Goal: Transaction & Acquisition: Purchase product/service

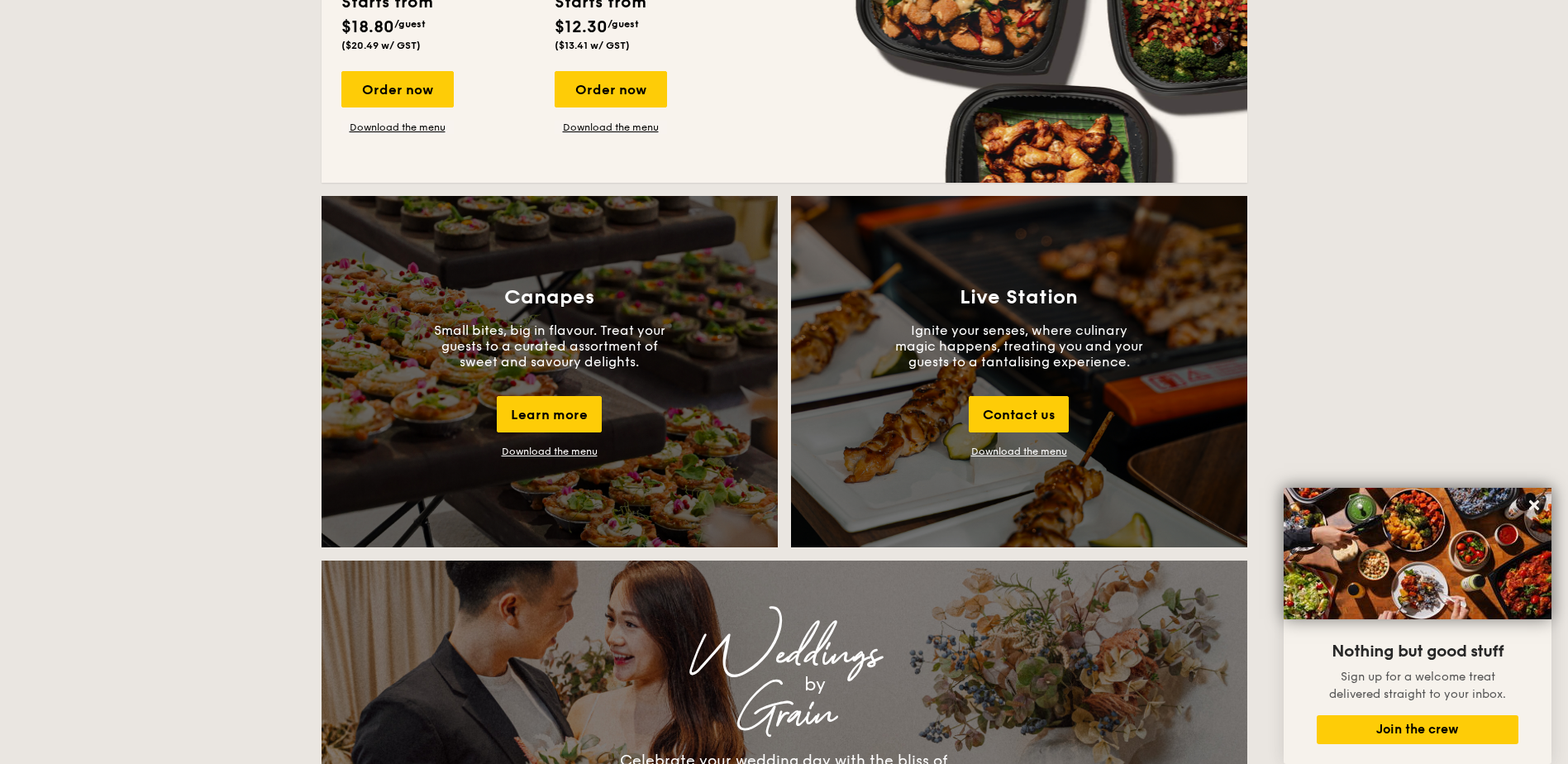
scroll to position [1321, 0]
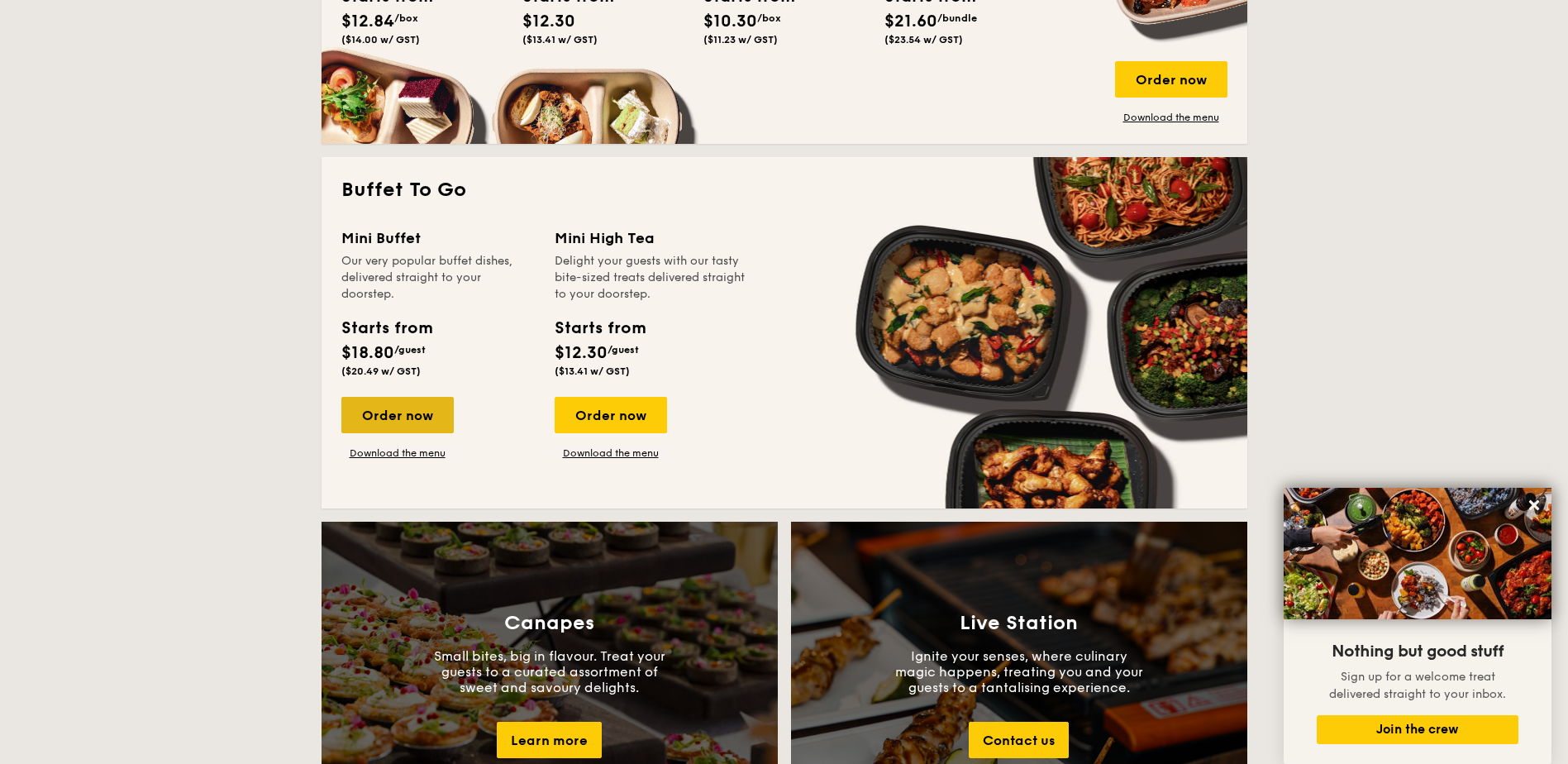
click at [405, 416] on div "Order now" at bounding box center [397, 414] width 112 height 36
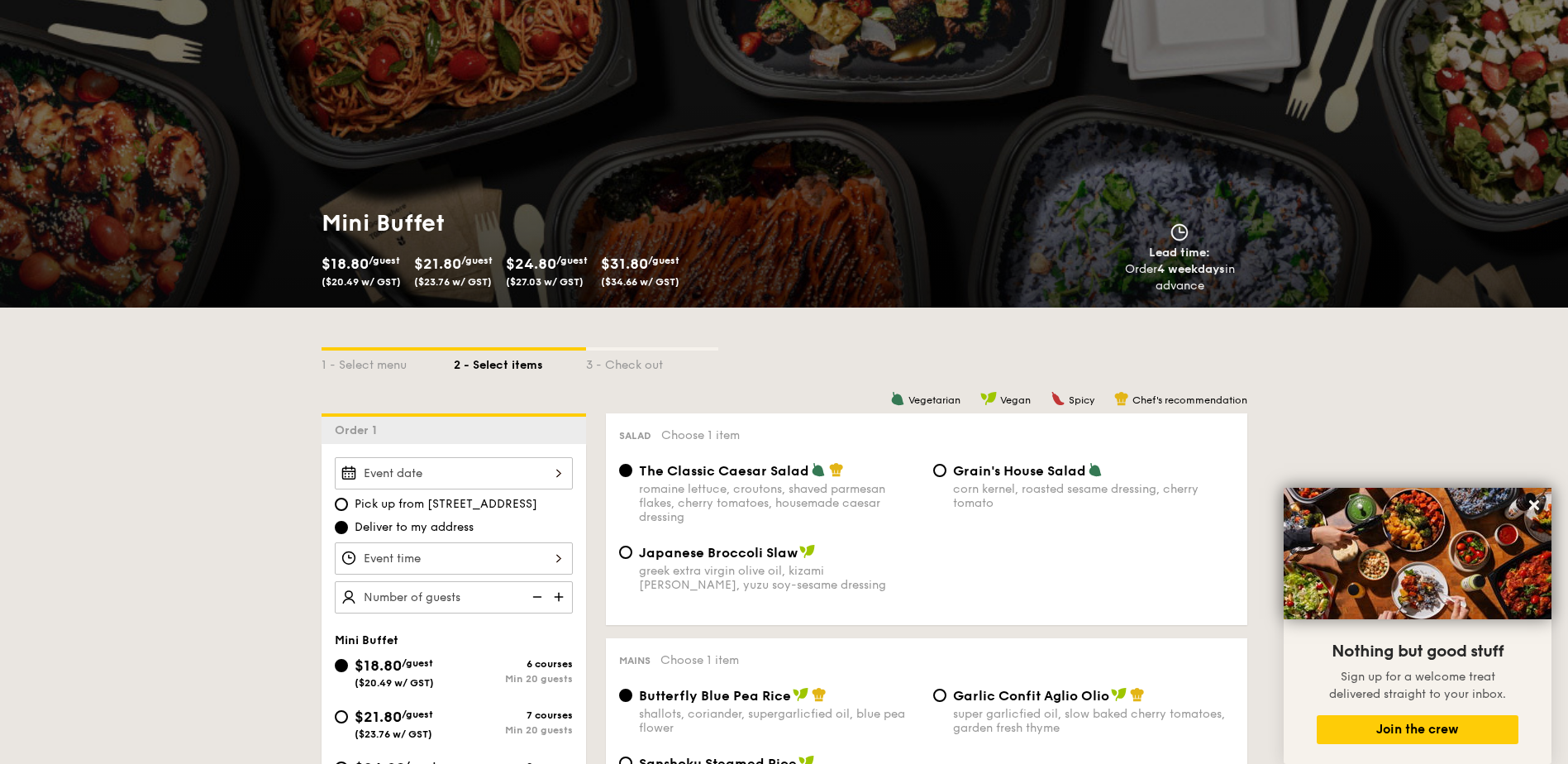
scroll to position [331, 0]
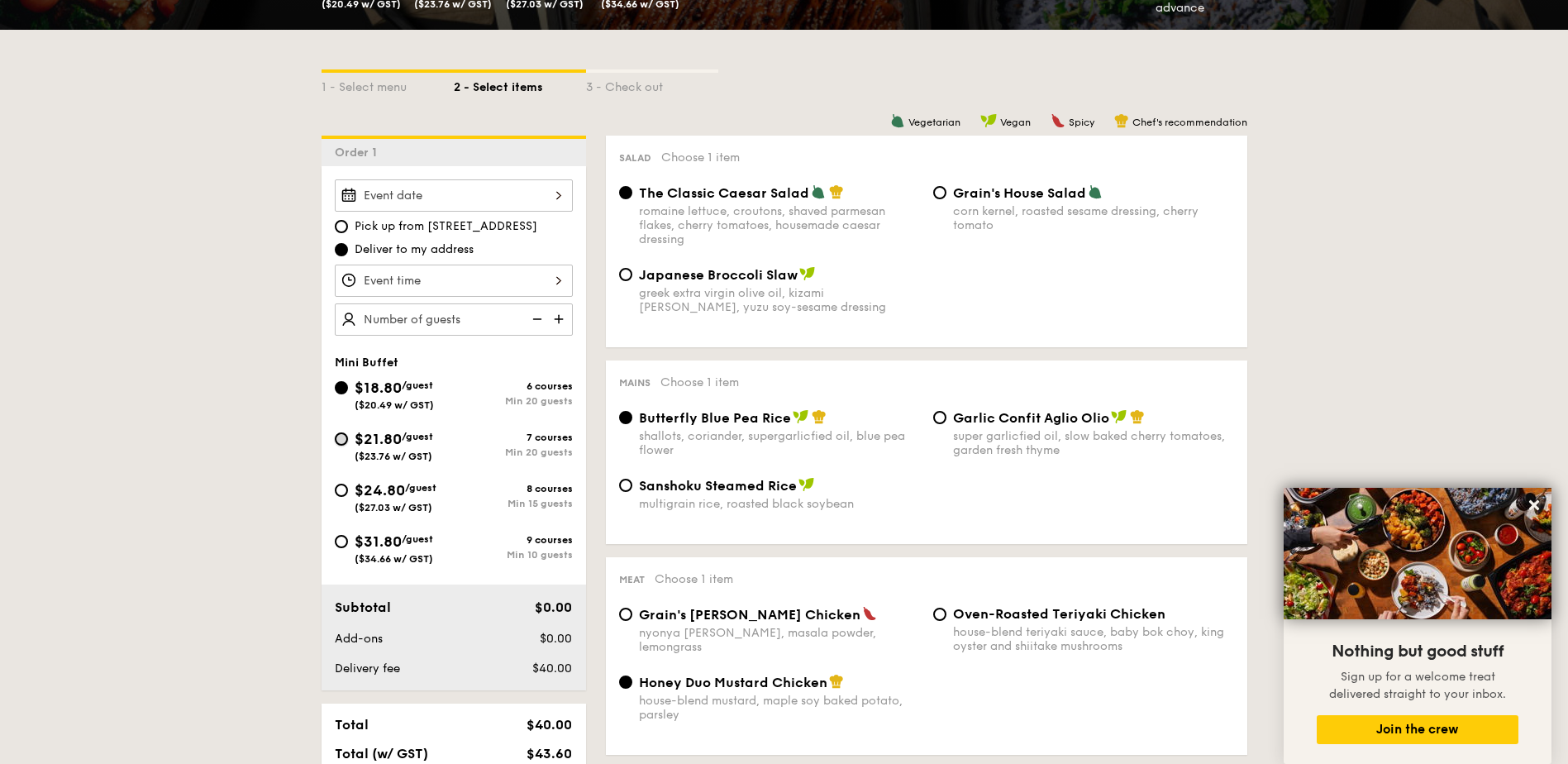
click at [344, 435] on input "$21.80 /guest ($23.76 w/ GST) 7 courses Min 20 guests" at bounding box center [341, 439] width 13 height 13
radio input "true"
radio input "false"
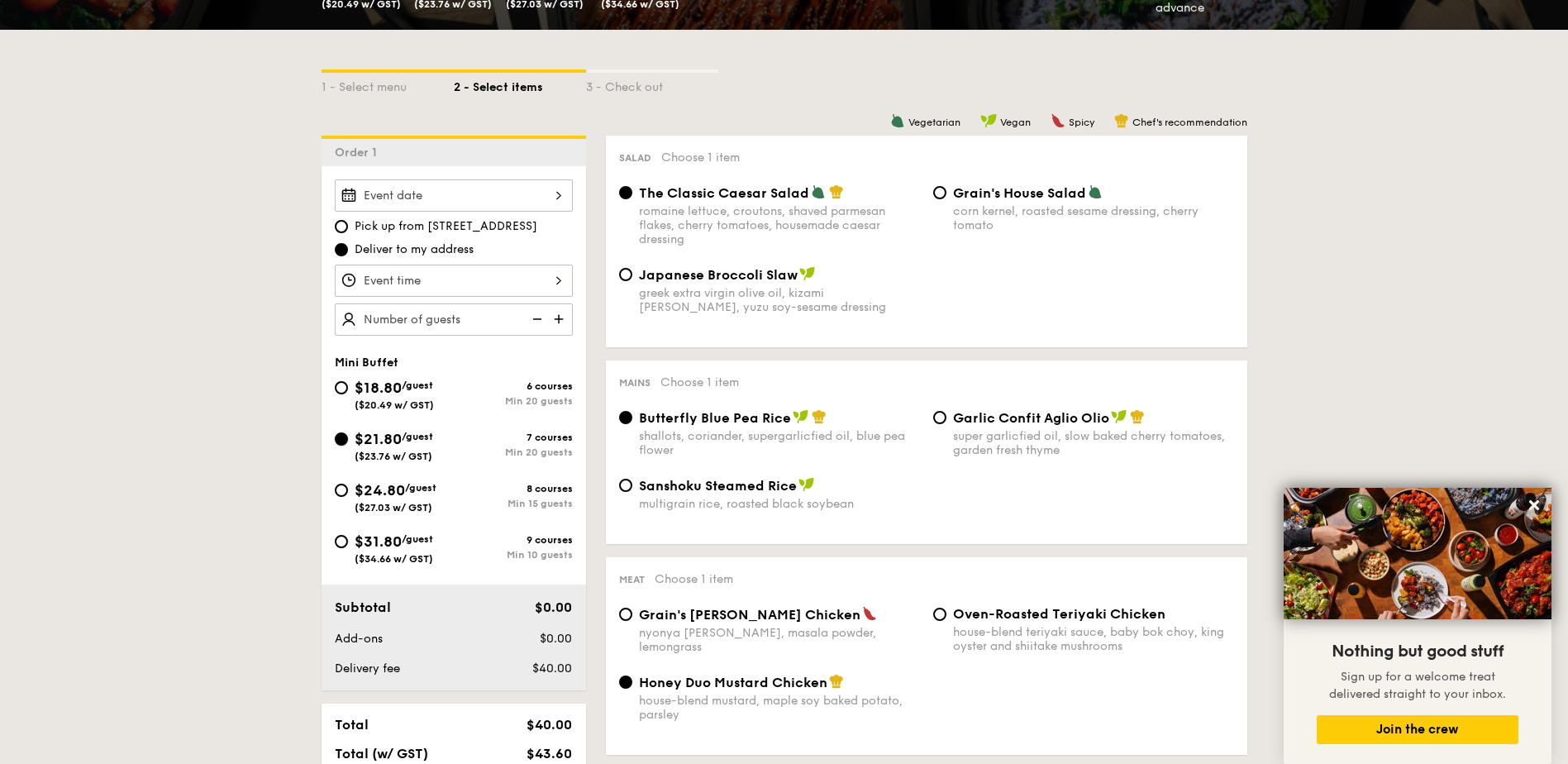
radio input "true"
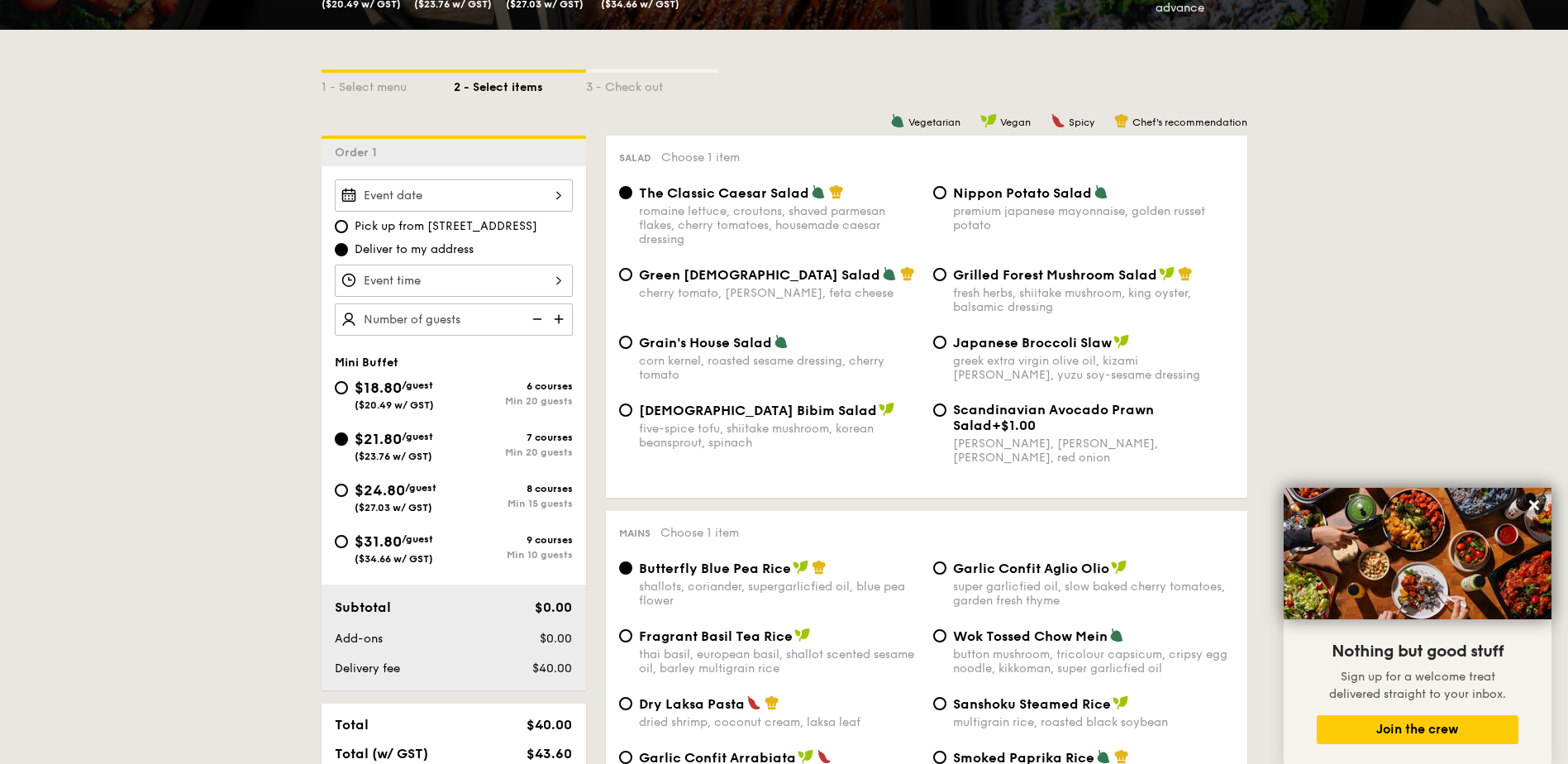
click at [335, 443] on input "$21.80 /guest ($23.76 w/ GST) 7 courses Min 20 guests" at bounding box center [341, 439] width 13 height 13
click at [549, 194] on input "Smoked Mesquite Whole Chicken brined in our in-house blend of herbs and spices,…" at bounding box center [453, 195] width 238 height 32
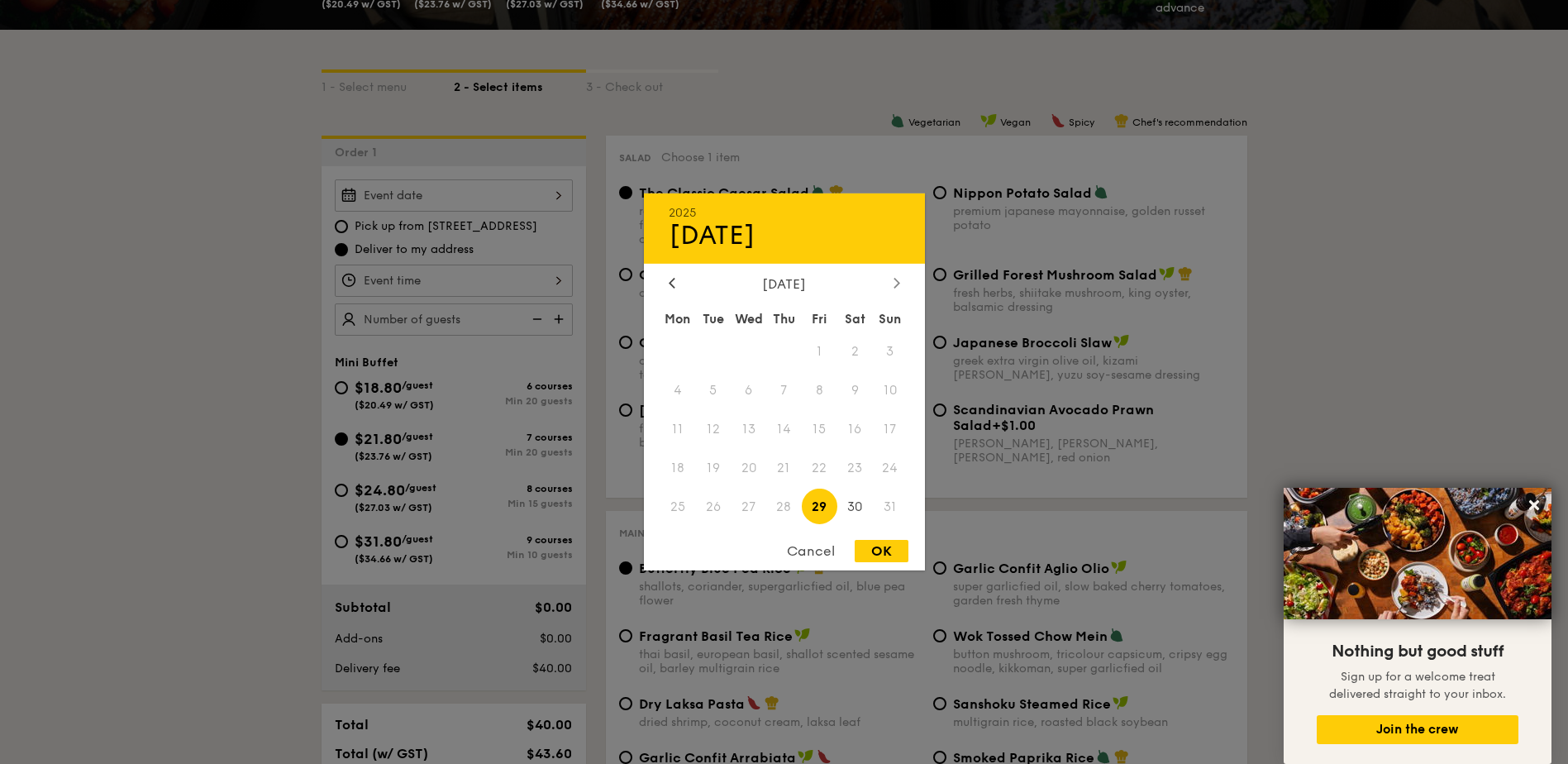
click at [893, 279] on div at bounding box center [897, 283] width 15 height 16
click at [849, 353] on span "6" at bounding box center [855, 352] width 35 height 35
click at [869, 554] on div "OK" at bounding box center [882, 551] width 54 height 22
type input "[DATE]"
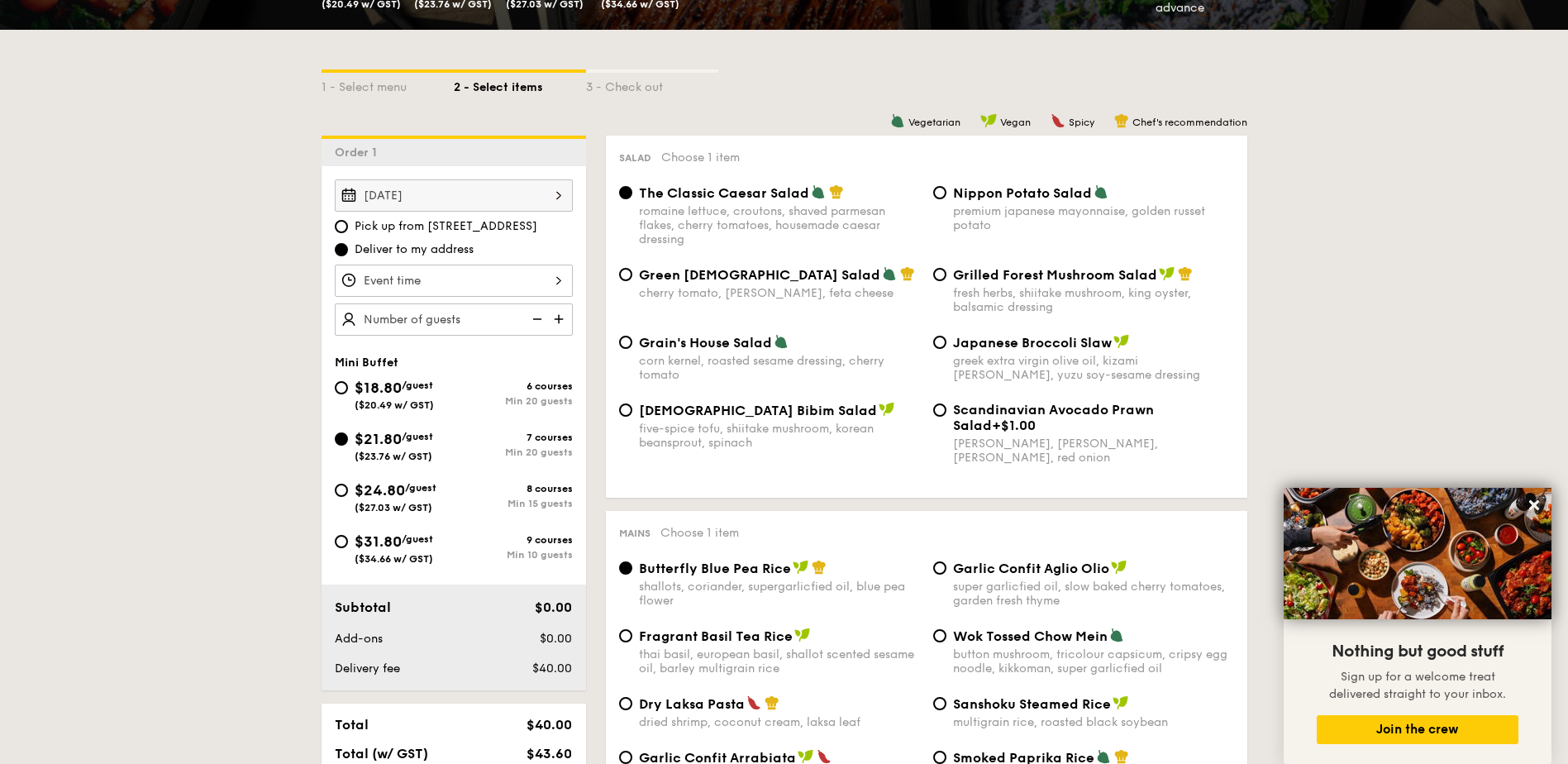
click at [526, 287] on input "Smoked Mesquite Whole Chicken brined in our in-house blend of herbs and spices,…" at bounding box center [453, 281] width 238 height 32
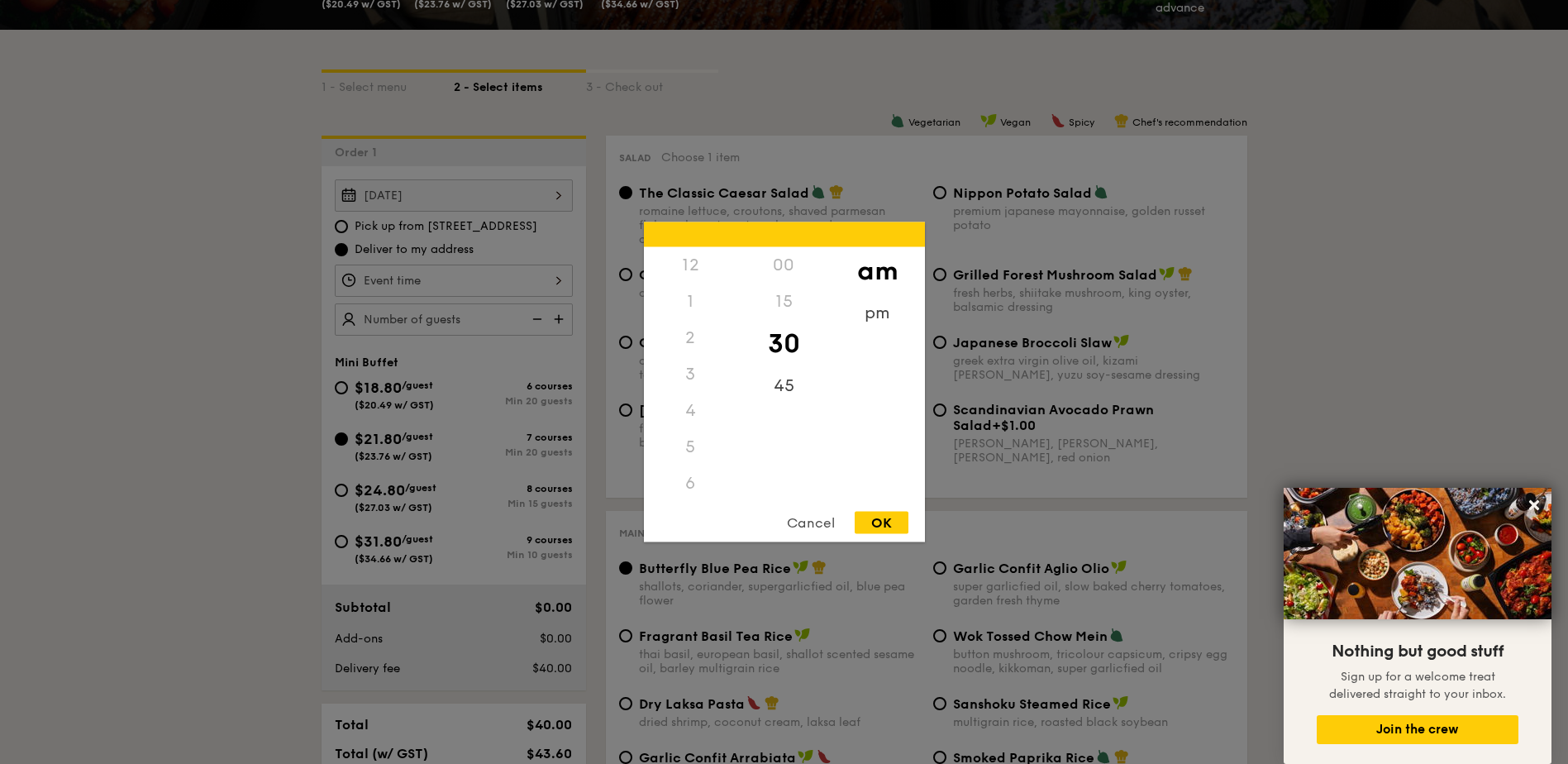
scroll to position [182, 0]
click at [687, 332] on div "7" at bounding box center [690, 337] width 94 height 36
click at [687, 339] on div "7" at bounding box center [690, 337] width 94 height 36
drag, startPoint x: 696, startPoint y: 410, endPoint x: 718, endPoint y: 334, distance: 79.1
click at [718, 334] on div "12 1 2 3 4 5 6 7 8 9 10 11" at bounding box center [690, 373] width 94 height 252
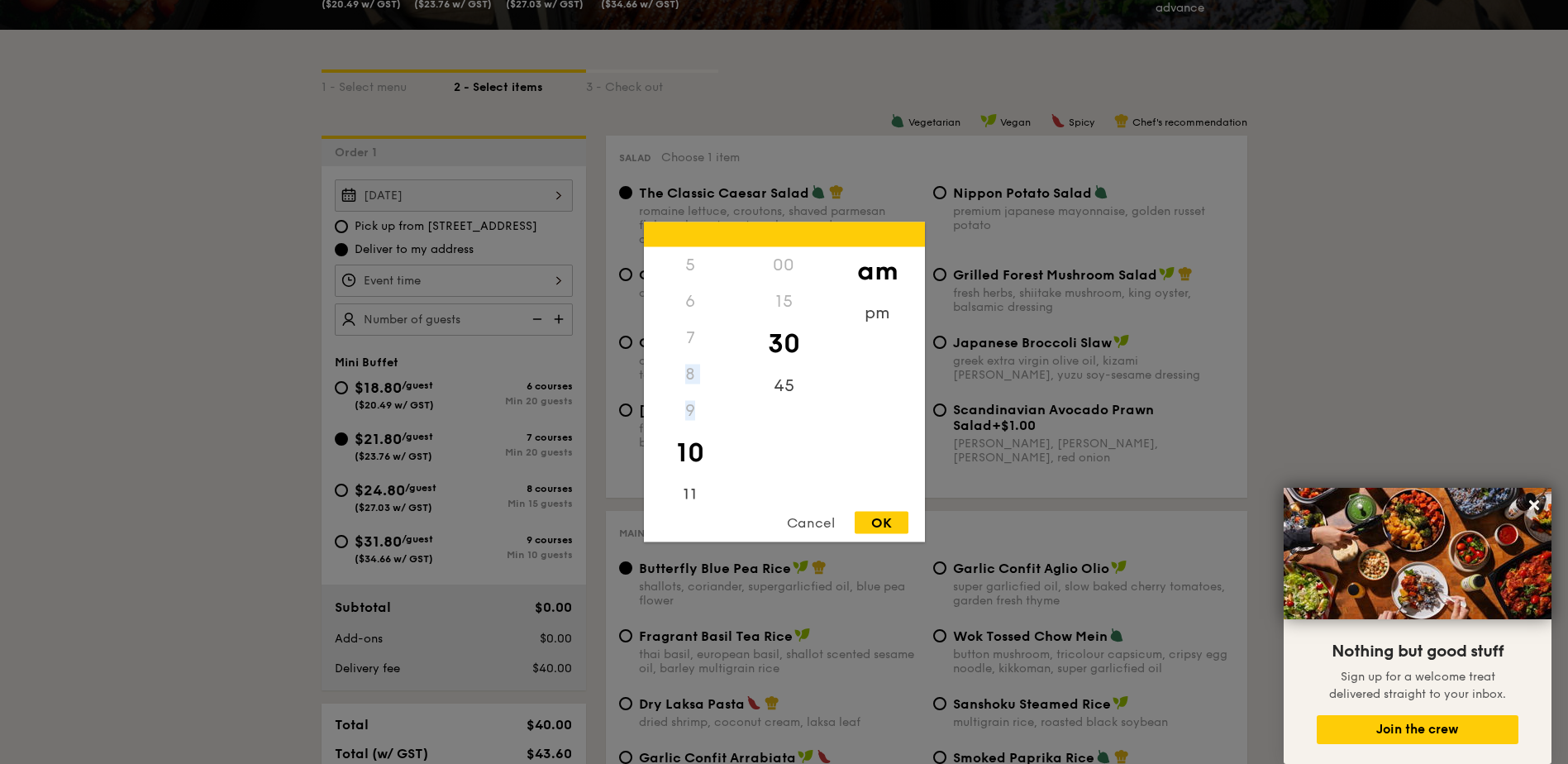
drag, startPoint x: 718, startPoint y: 334, endPoint x: 683, endPoint y: 326, distance: 35.9
click at [679, 327] on div "7" at bounding box center [690, 337] width 94 height 36
click at [884, 312] on div "pm" at bounding box center [877, 319] width 94 height 48
click at [691, 337] on div "7" at bounding box center [690, 344] width 94 height 48
click at [782, 342] on div "30" at bounding box center [784, 344] width 94 height 48
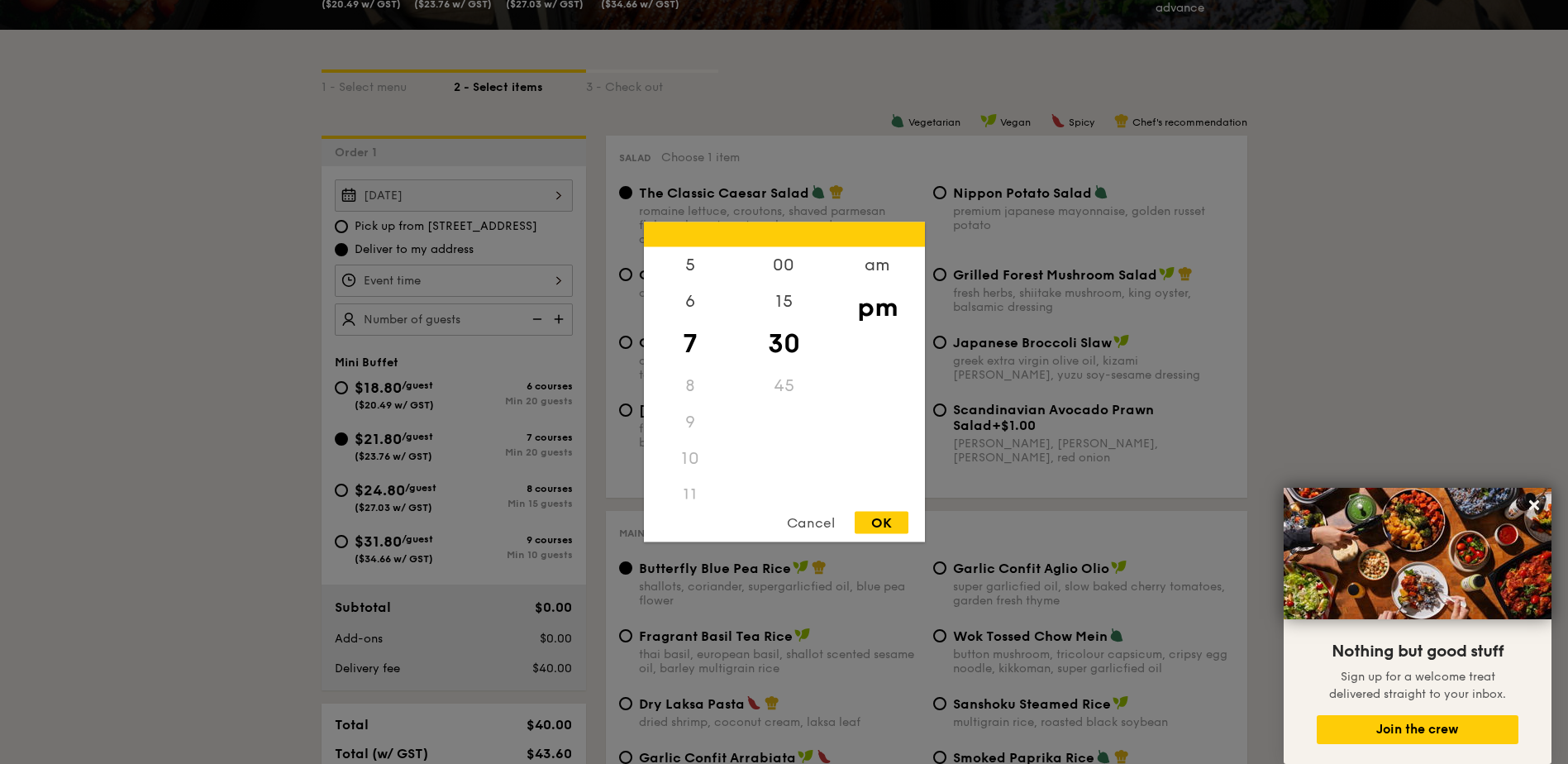
click at [893, 532] on div "OK" at bounding box center [882, 522] width 54 height 22
type input "7:30PM"
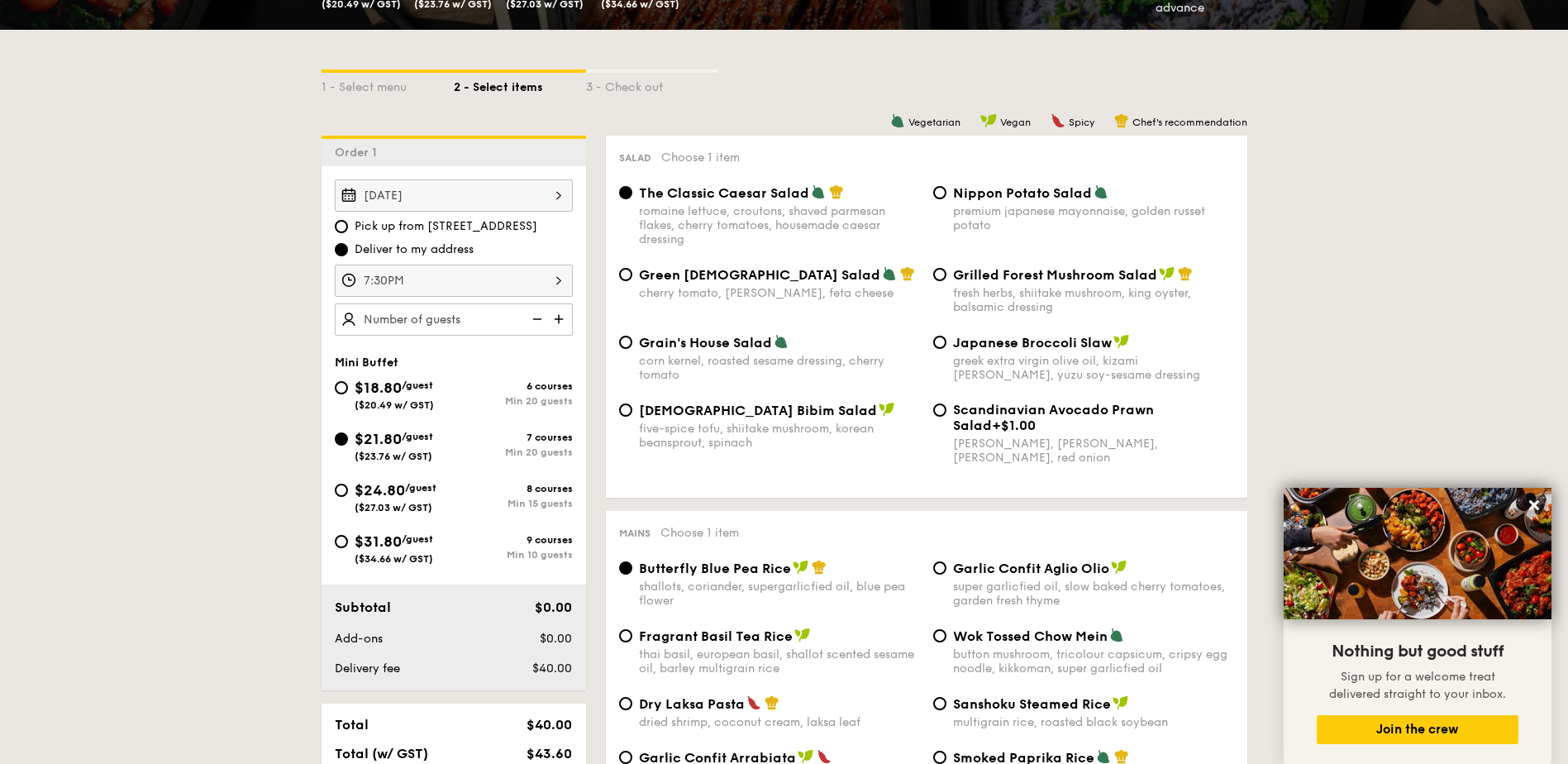
click at [559, 320] on img at bounding box center [560, 319] width 25 height 31
type input "20 guests"
click at [534, 313] on img at bounding box center [535, 319] width 25 height 31
click at [542, 321] on img at bounding box center [535, 319] width 25 height 31
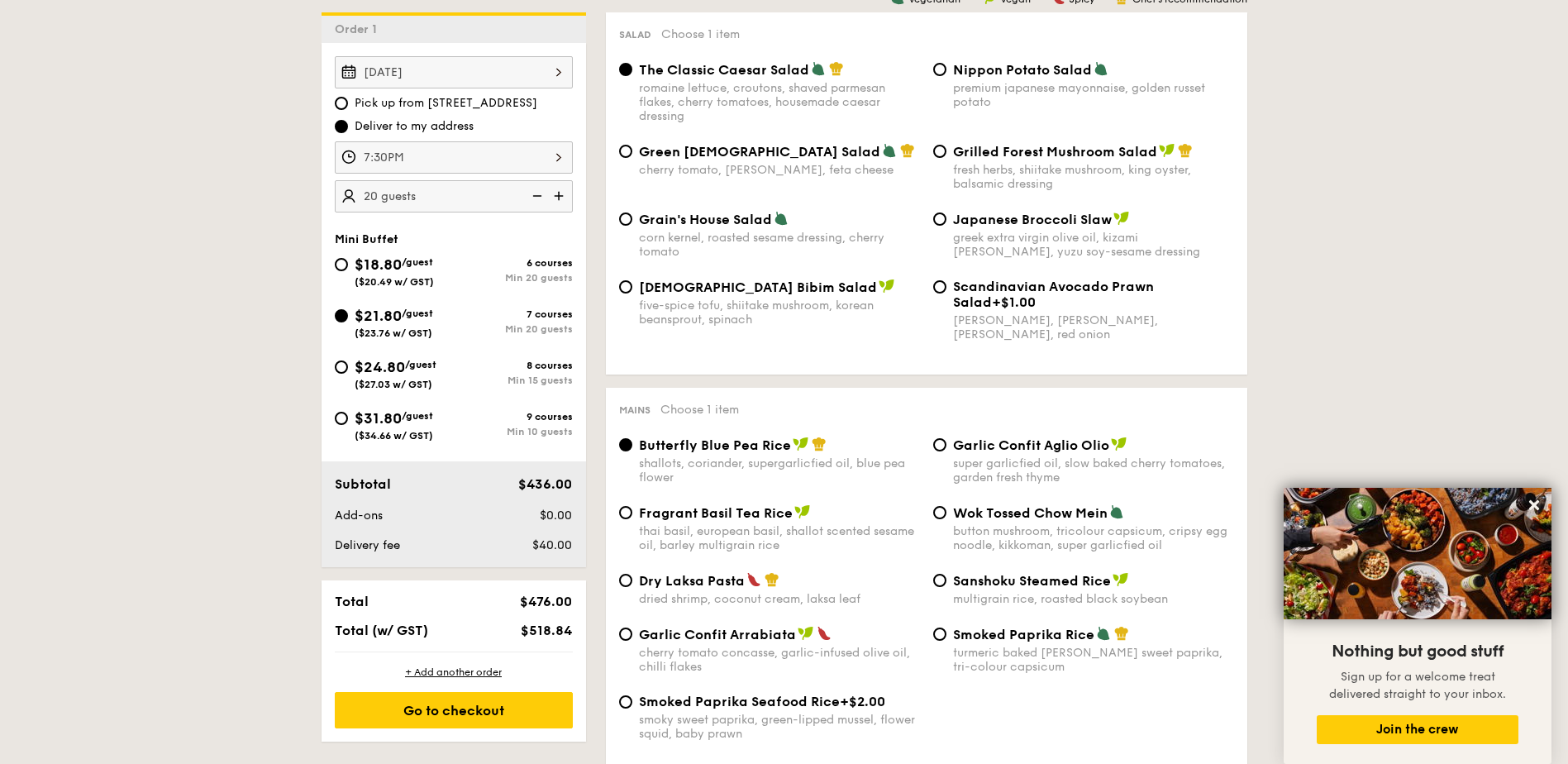
scroll to position [413, 0]
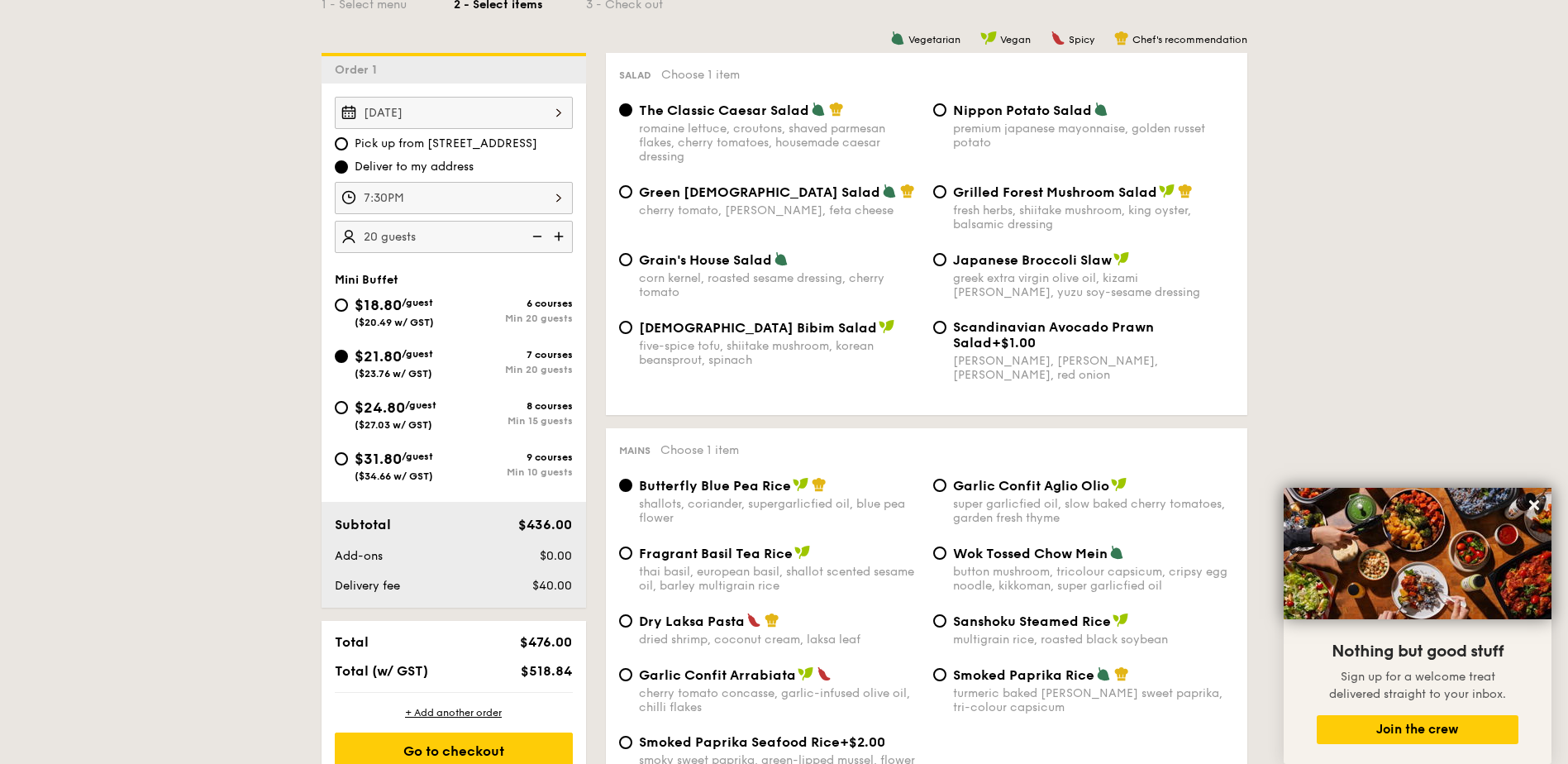
click at [682, 329] on span "[DEMOGRAPHIC_DATA] Bibim Salad" at bounding box center [758, 327] width 238 height 16
click at [633, 329] on input "Korean Bibim Salad five-spice tofu, shiitake mushroom, korean beansprout, spina…" at bounding box center [625, 327] width 13 height 13
radio input "true"
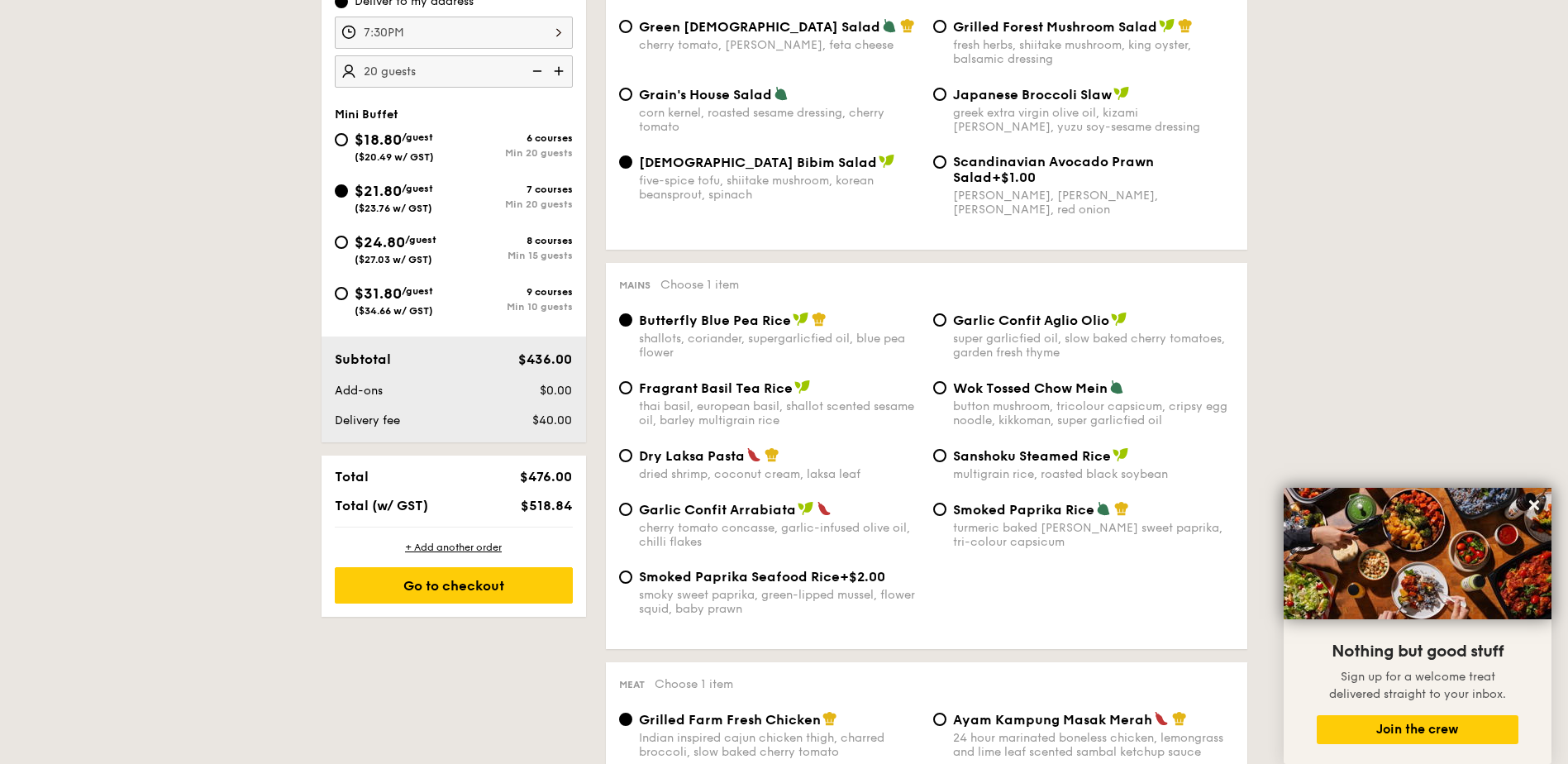
click at [629, 465] on label "Dry Laksa Pasta dried shrimp, coconut cream, laksa leaf" at bounding box center [769, 472] width 301 height 16
click at [629, 462] on input "Dry Laksa Pasta dried shrimp, coconut cream, laksa leaf" at bounding box center [625, 456] width 13 height 13
radio input "true"
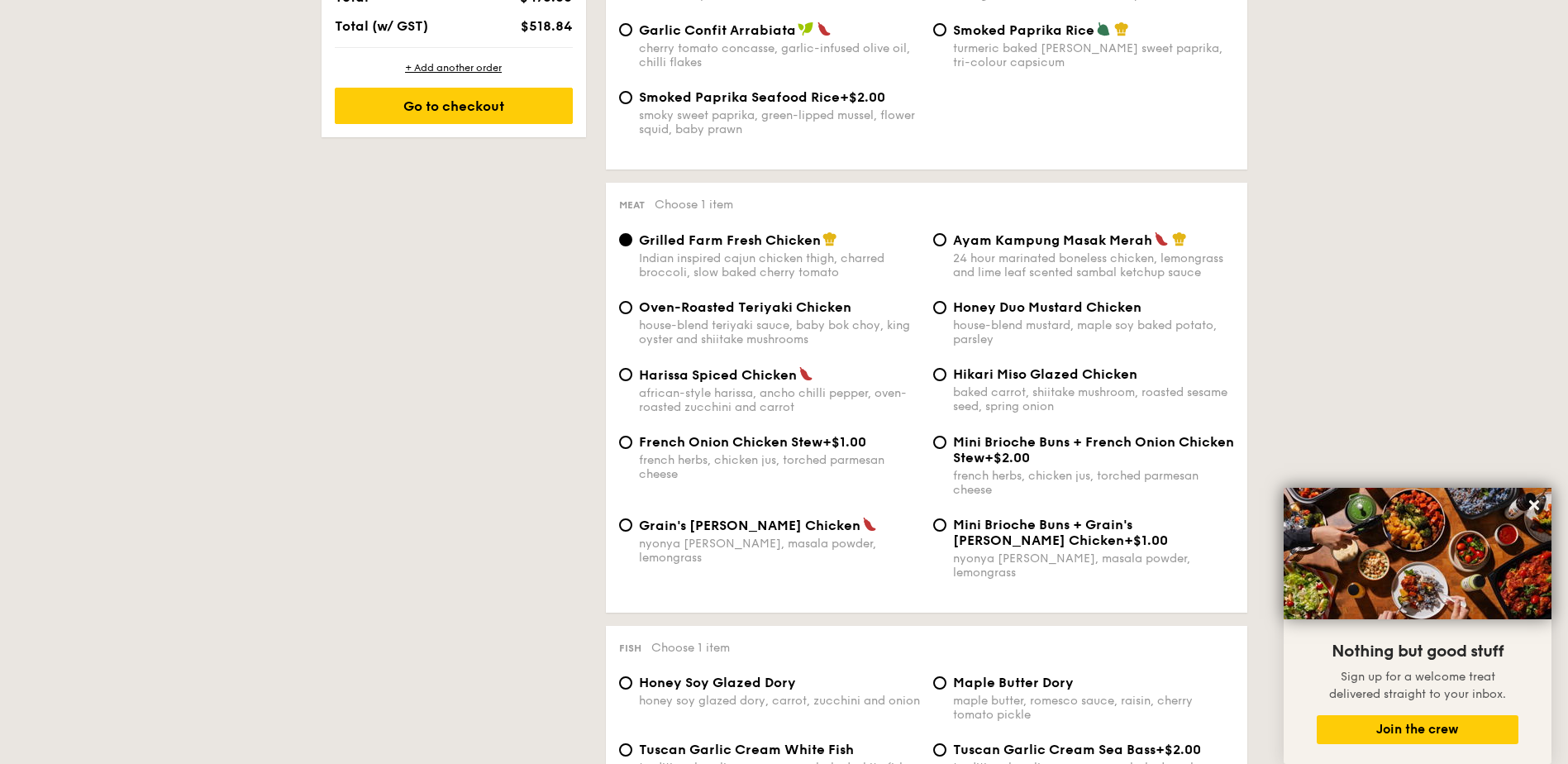
scroll to position [1074, 0]
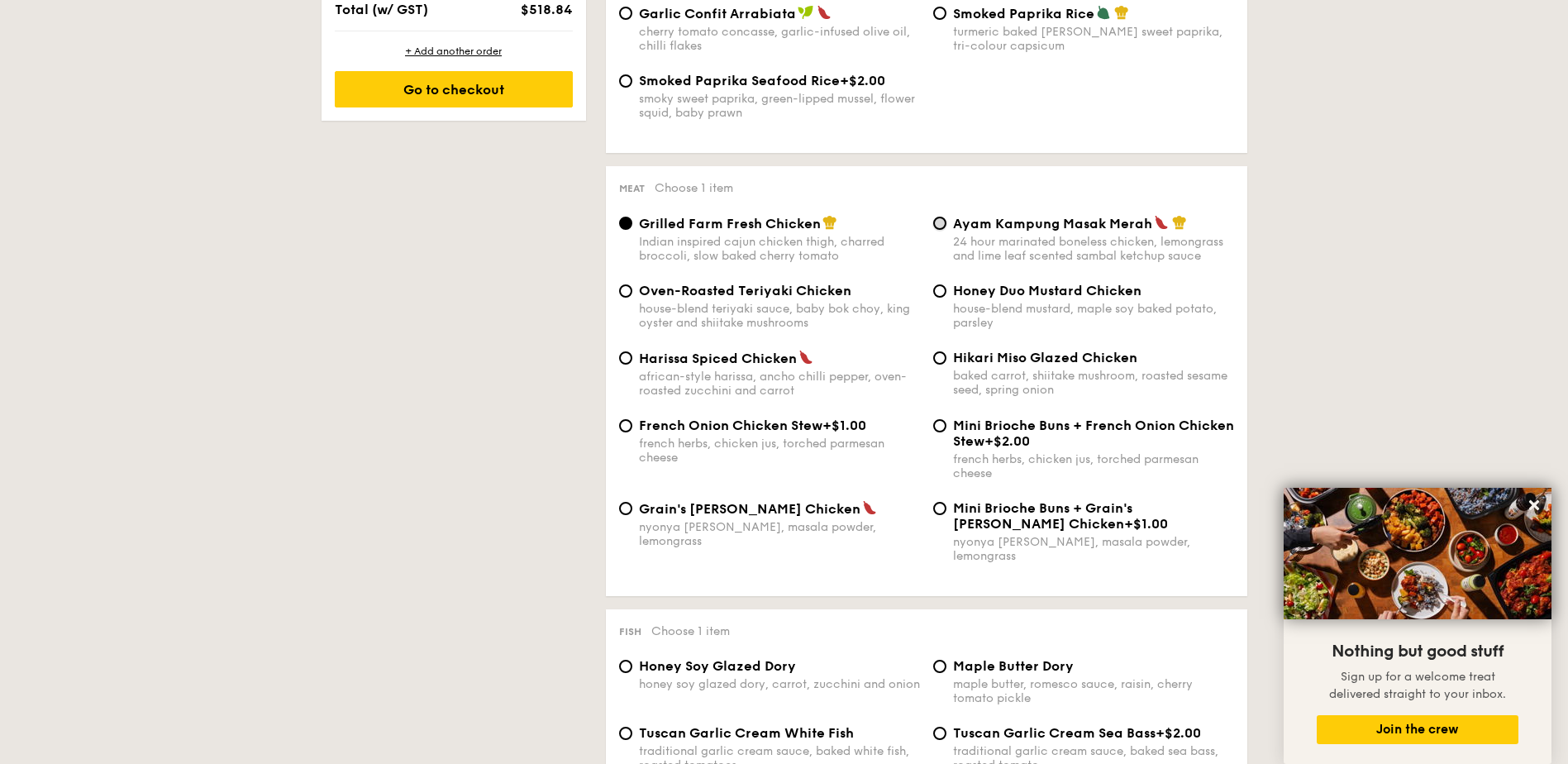
click at [944, 219] on input "Ayam Kampung Masak Merah 24 hour marinated boneless chicken, lemongrass and lim…" at bounding box center [940, 223] width 13 height 13
radio input "true"
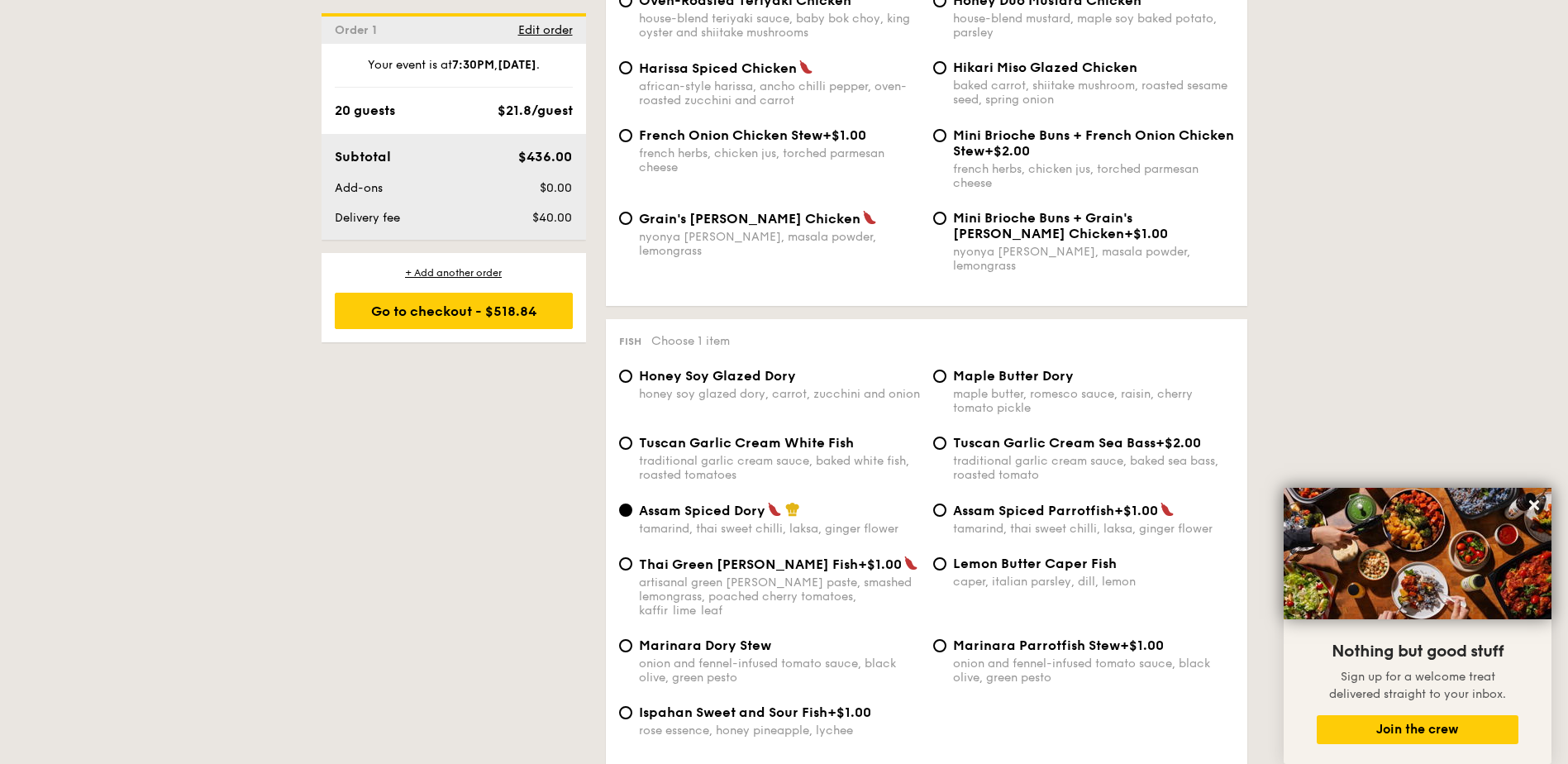
scroll to position [1405, 0]
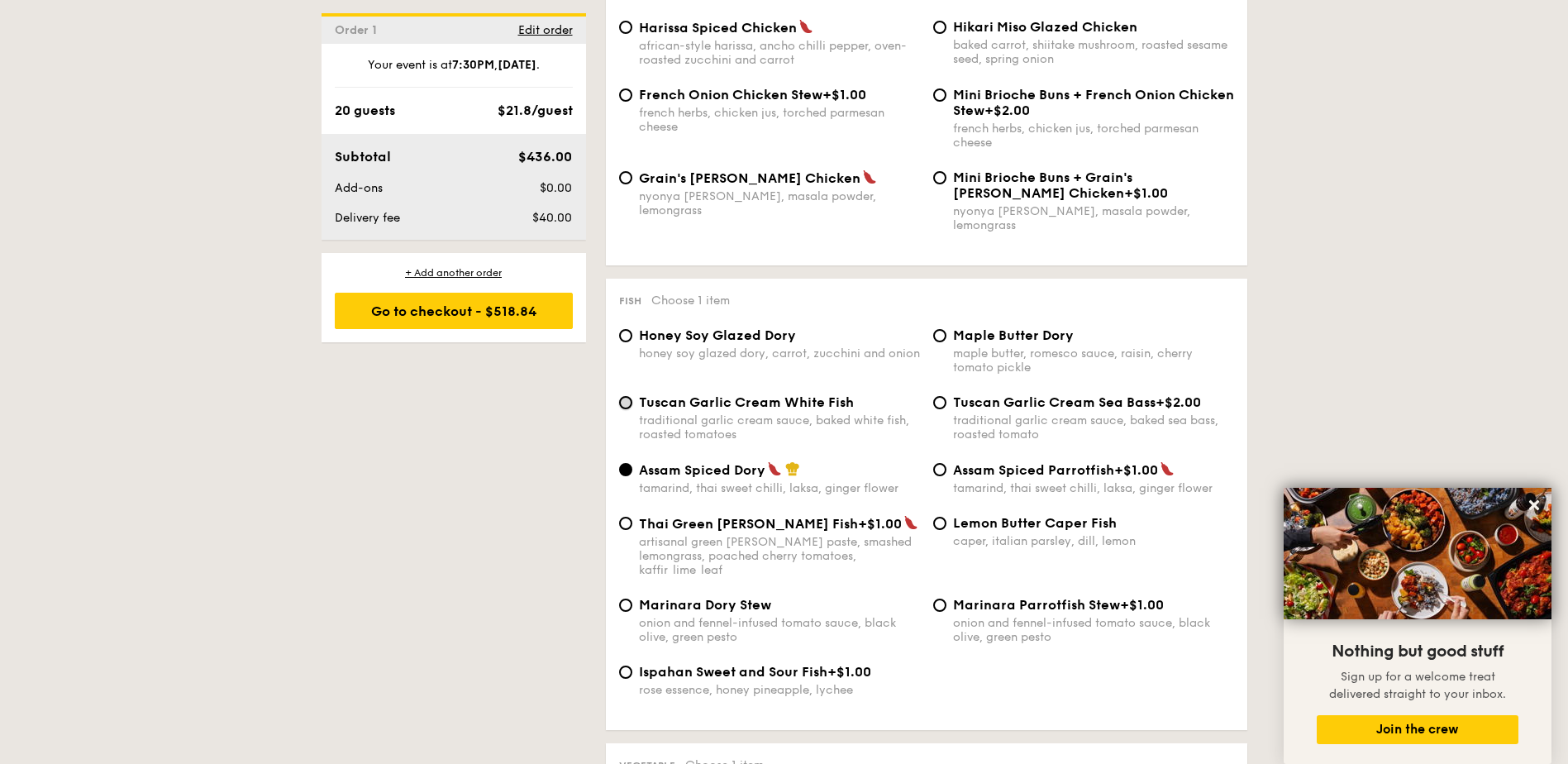
click at [624, 395] on input "Tuscan Garlic Cream White Fish traditional garlic cream sauce, baked white fish…" at bounding box center [625, 402] width 13 height 13
radio input "true"
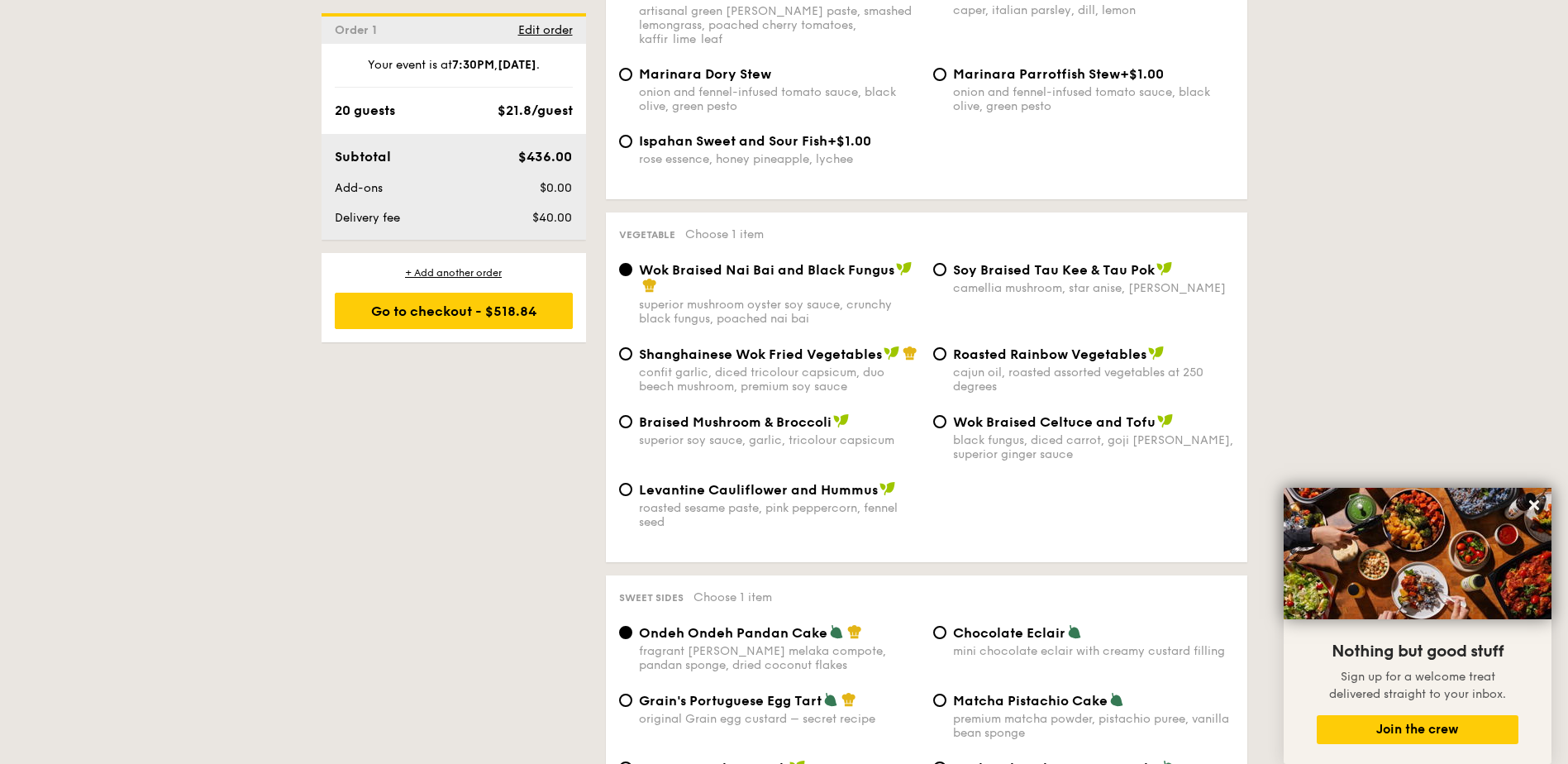
scroll to position [1984, 0]
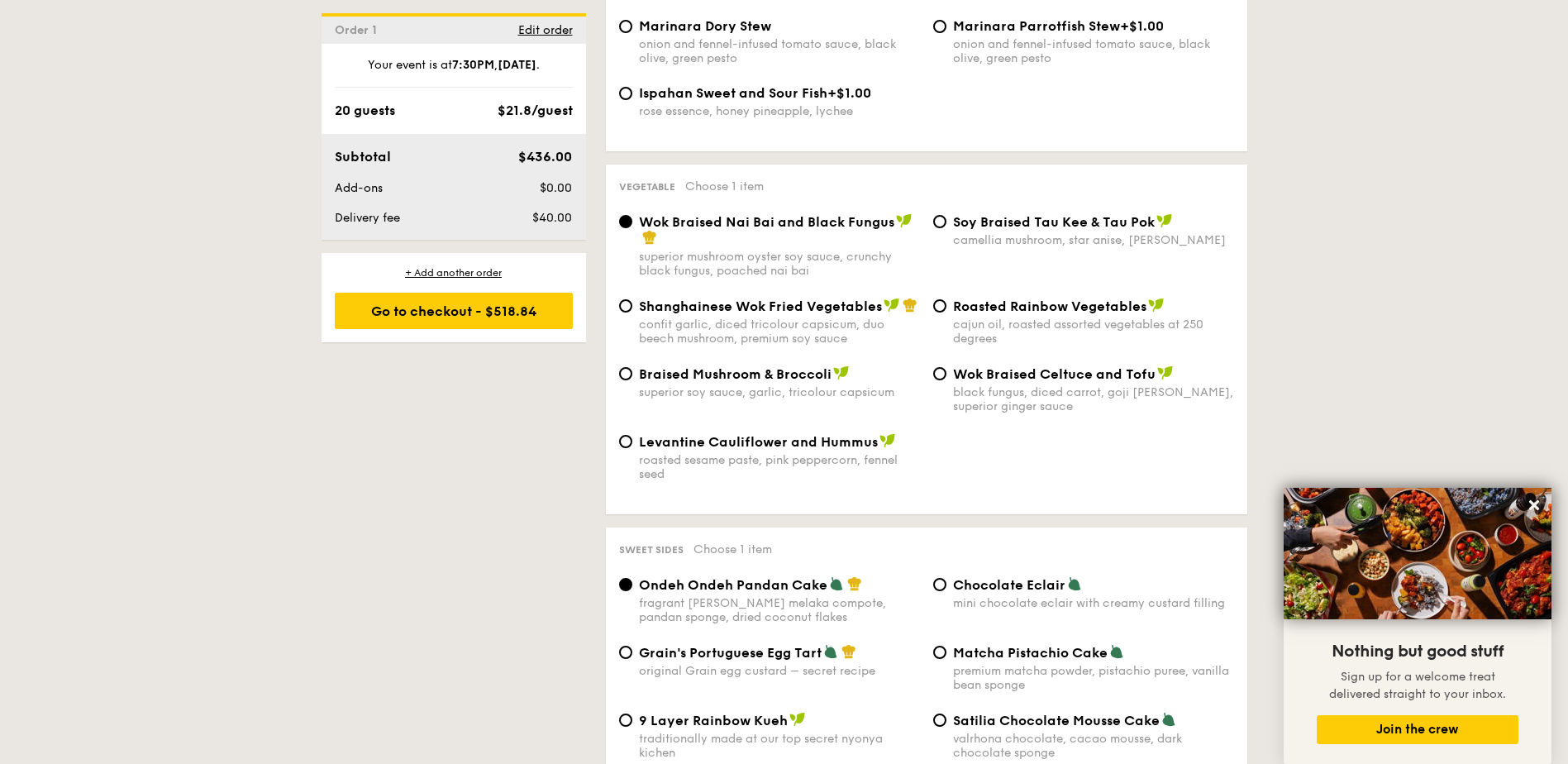
click at [634, 433] on div "Levantine Cauliflower and Hummus roasted sesame paste, pink peppercorn, fennel …" at bounding box center [769, 457] width 314 height 48
click at [623, 434] on input "Levantine Cauliflower and Hummus roasted sesame paste, pink peppercorn, fennel …" at bounding box center [625, 441] width 13 height 13
radio input "true"
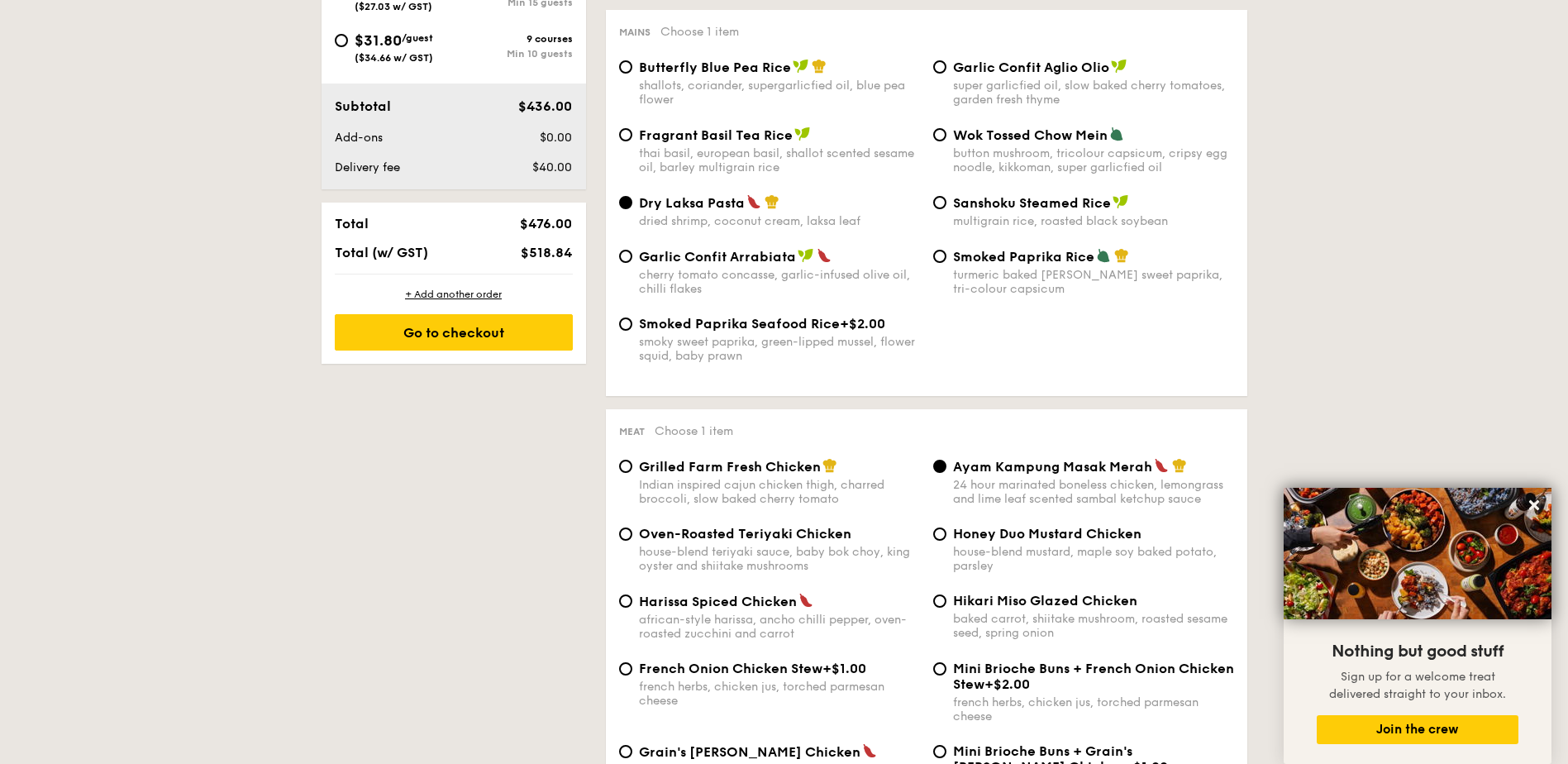
scroll to position [826, 0]
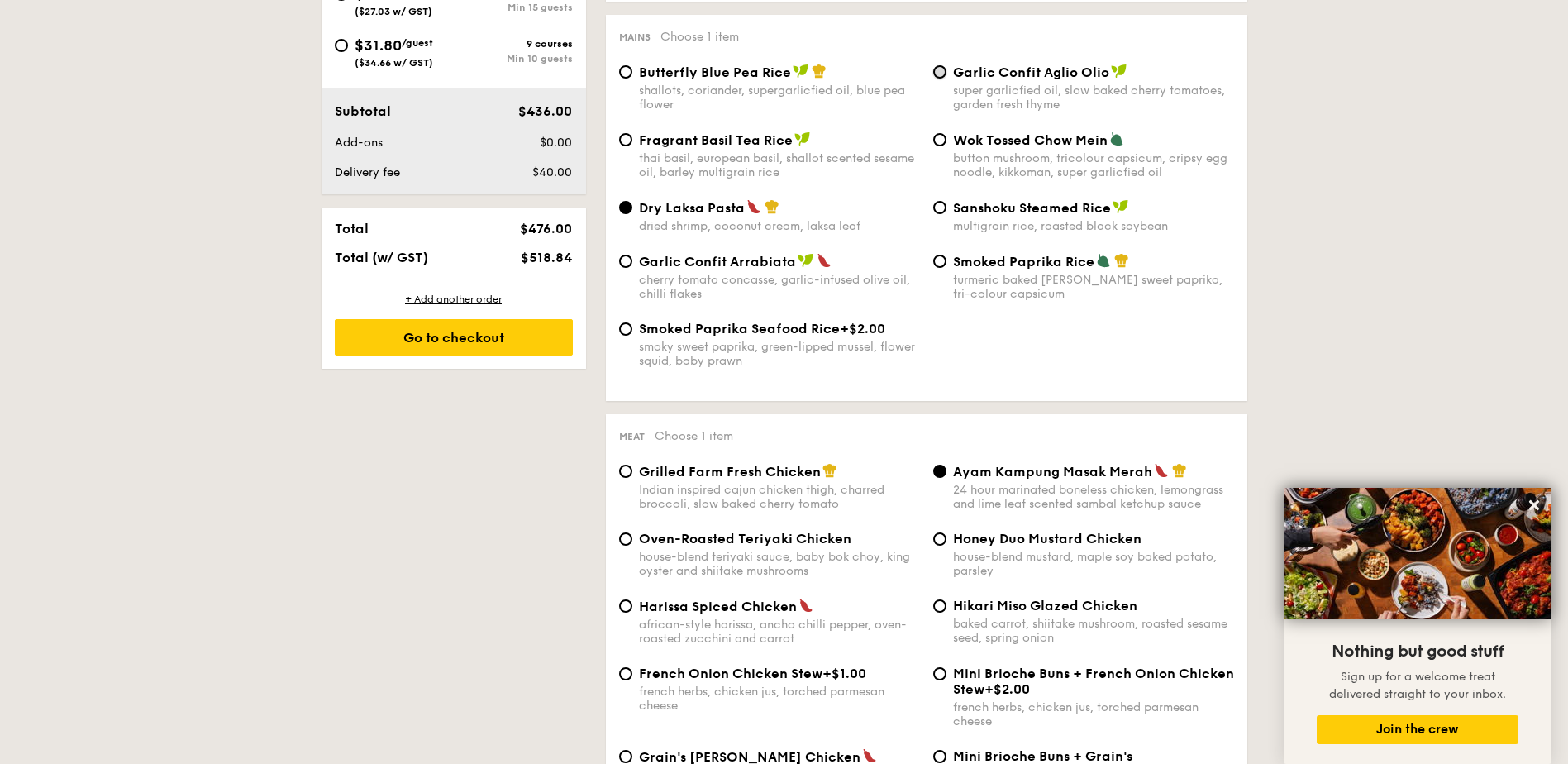
click at [945, 72] on input "Garlic Confit Aglio Olio super garlicfied oil, slow baked cherry tomatoes, gard…" at bounding box center [940, 72] width 13 height 13
radio input "true"
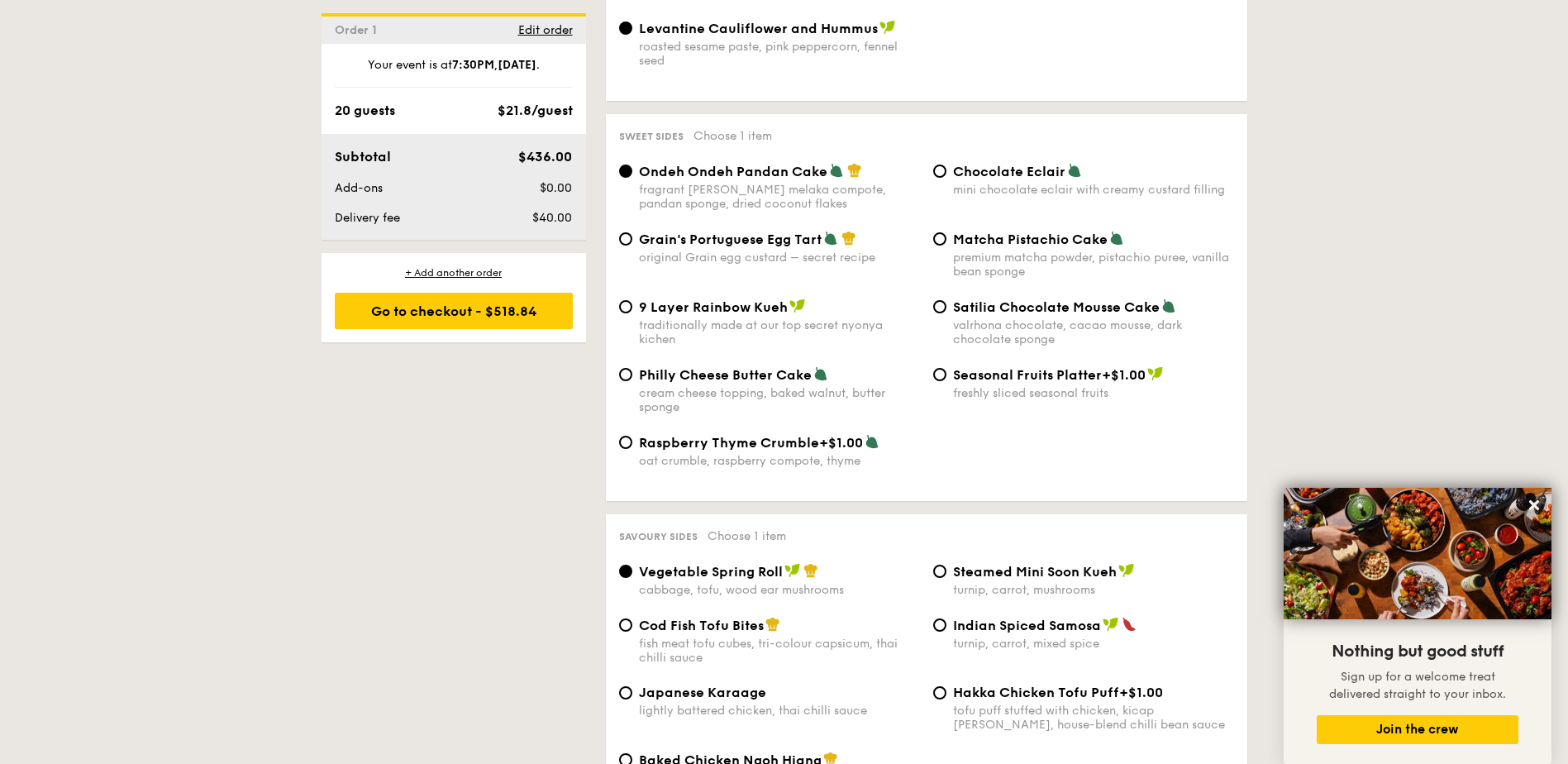
scroll to position [2561, 0]
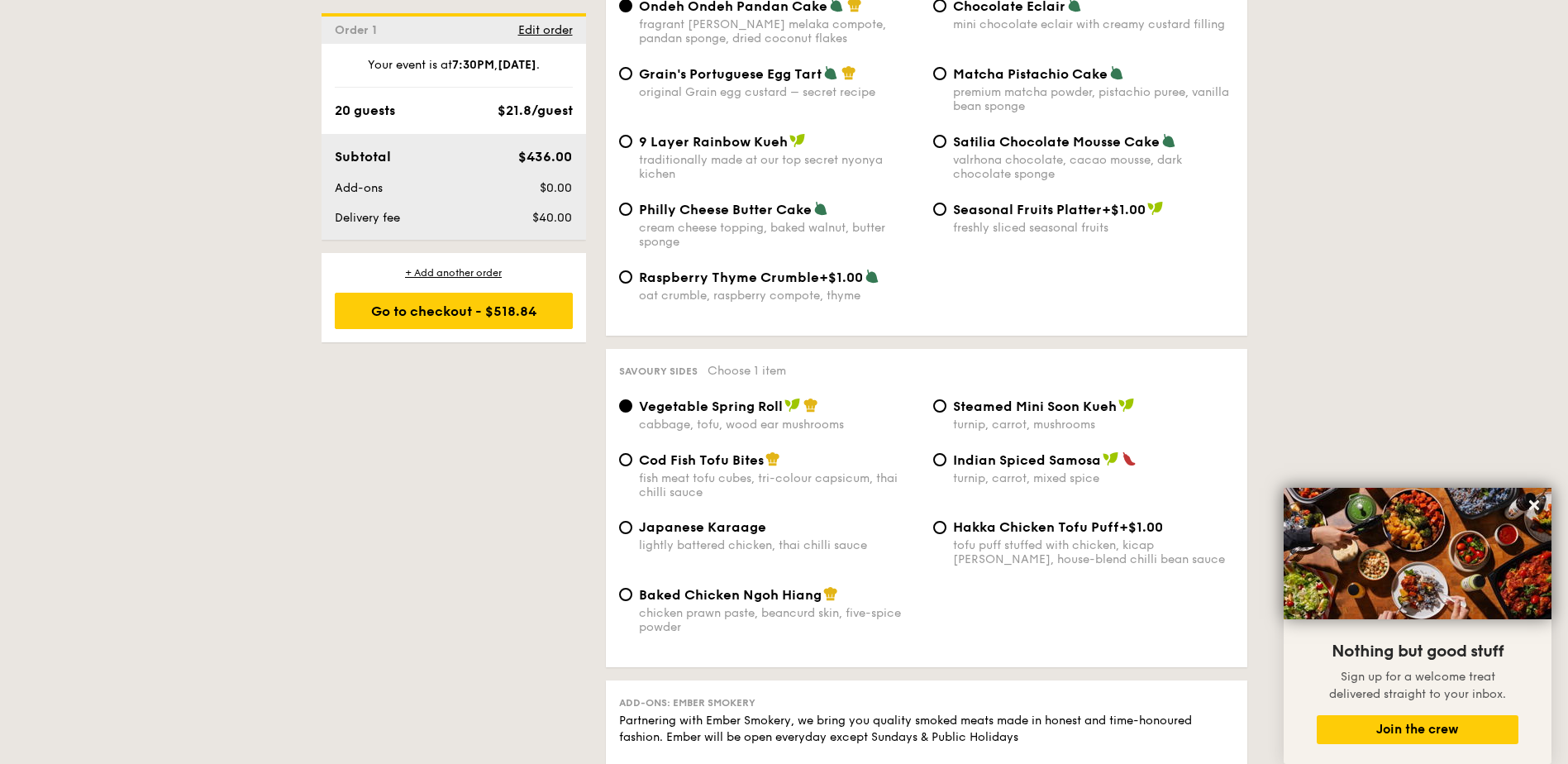
click at [671, 606] on div "chicken prawn paste, beancurd skin, five-spice powder" at bounding box center [779, 620] width 281 height 28
click at [633, 588] on input "Baked Chicken Ngoh Hiang chicken prawn paste, beancurd skin, five-spice powder" at bounding box center [625, 595] width 13 height 13
radio input "true"
click at [1159, 471] on div "turnip, carrot, mixed spice" at bounding box center [1093, 478] width 281 height 14
click at [947, 454] on input "Indian Spiced Samosa turnip, carrot, mixed spice" at bounding box center [940, 459] width 13 height 13
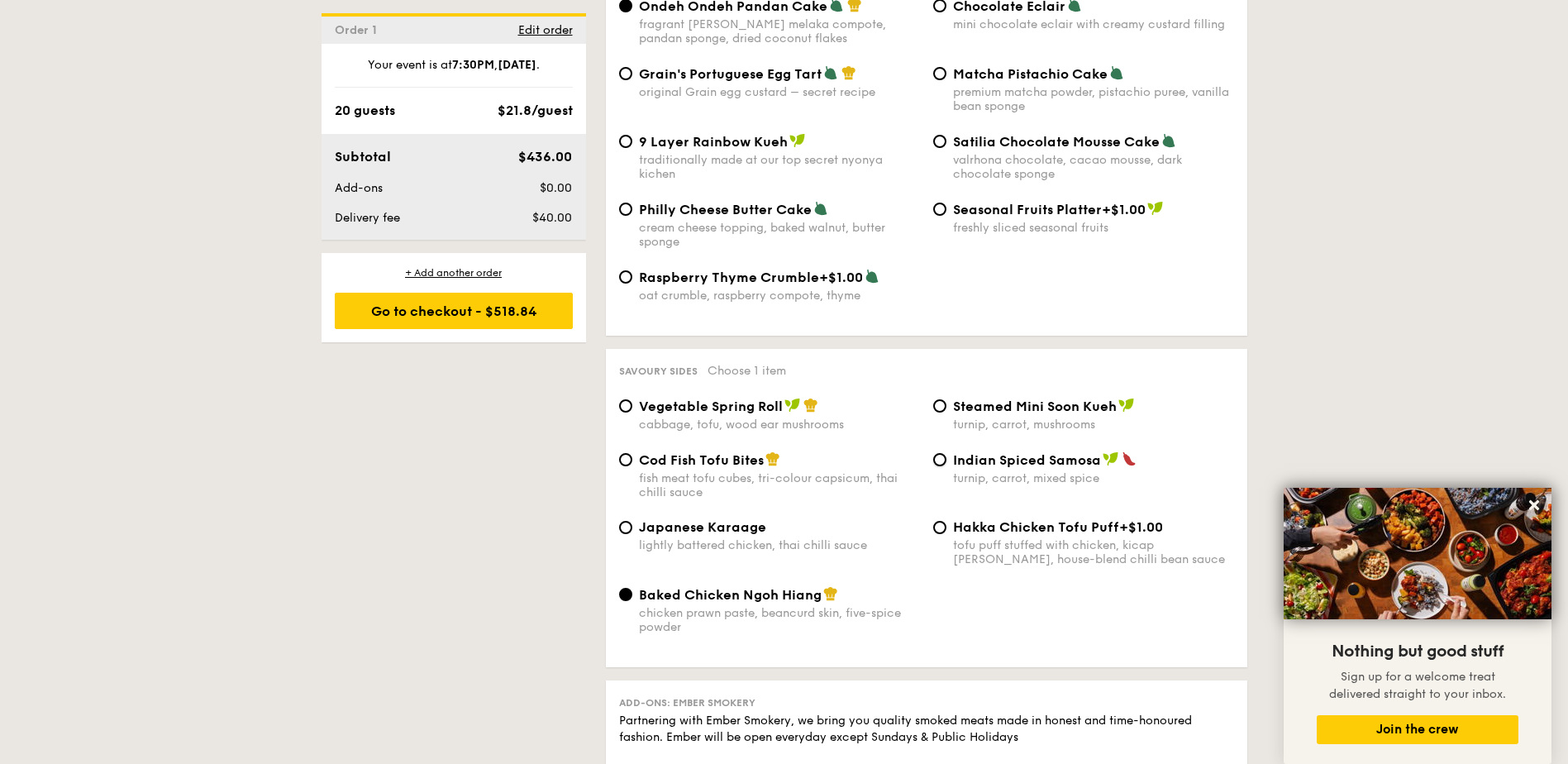
radio input "true"
click at [806, 471] on div "fish meat tofu cubes, tri-colour capsicum, thai chilli sauce" at bounding box center [779, 485] width 281 height 28
click at [633, 454] on input "Cod Fish Tofu Bites fish meat tofu cubes, tri-colour capsicum, thai chilli sauce" at bounding box center [625, 459] width 13 height 13
radio input "true"
click at [621, 588] on input "Baked Chicken Ngoh Hiang chicken prawn paste, beancurd skin, five-spice powder" at bounding box center [625, 595] width 13 height 13
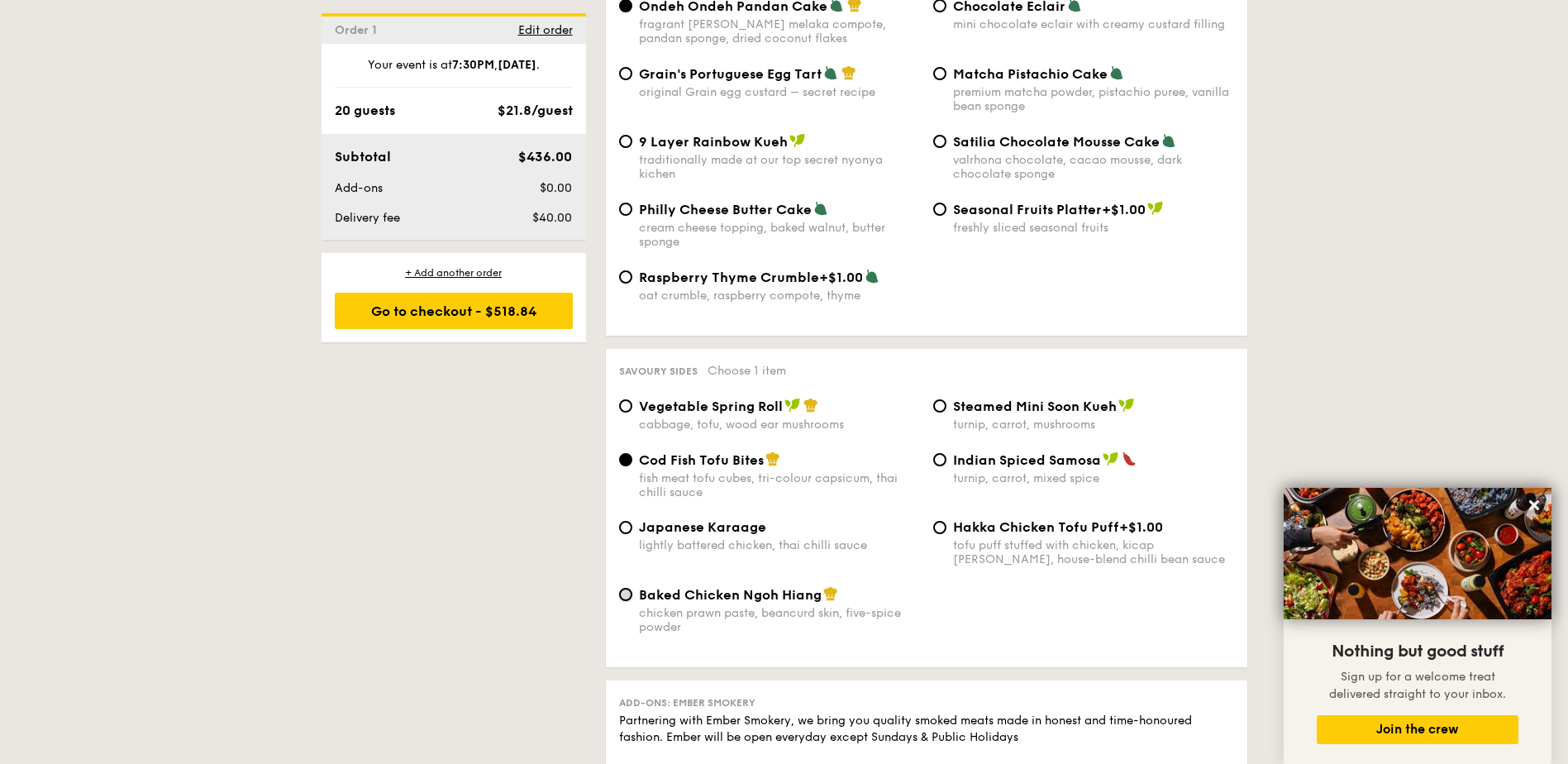
radio input "true"
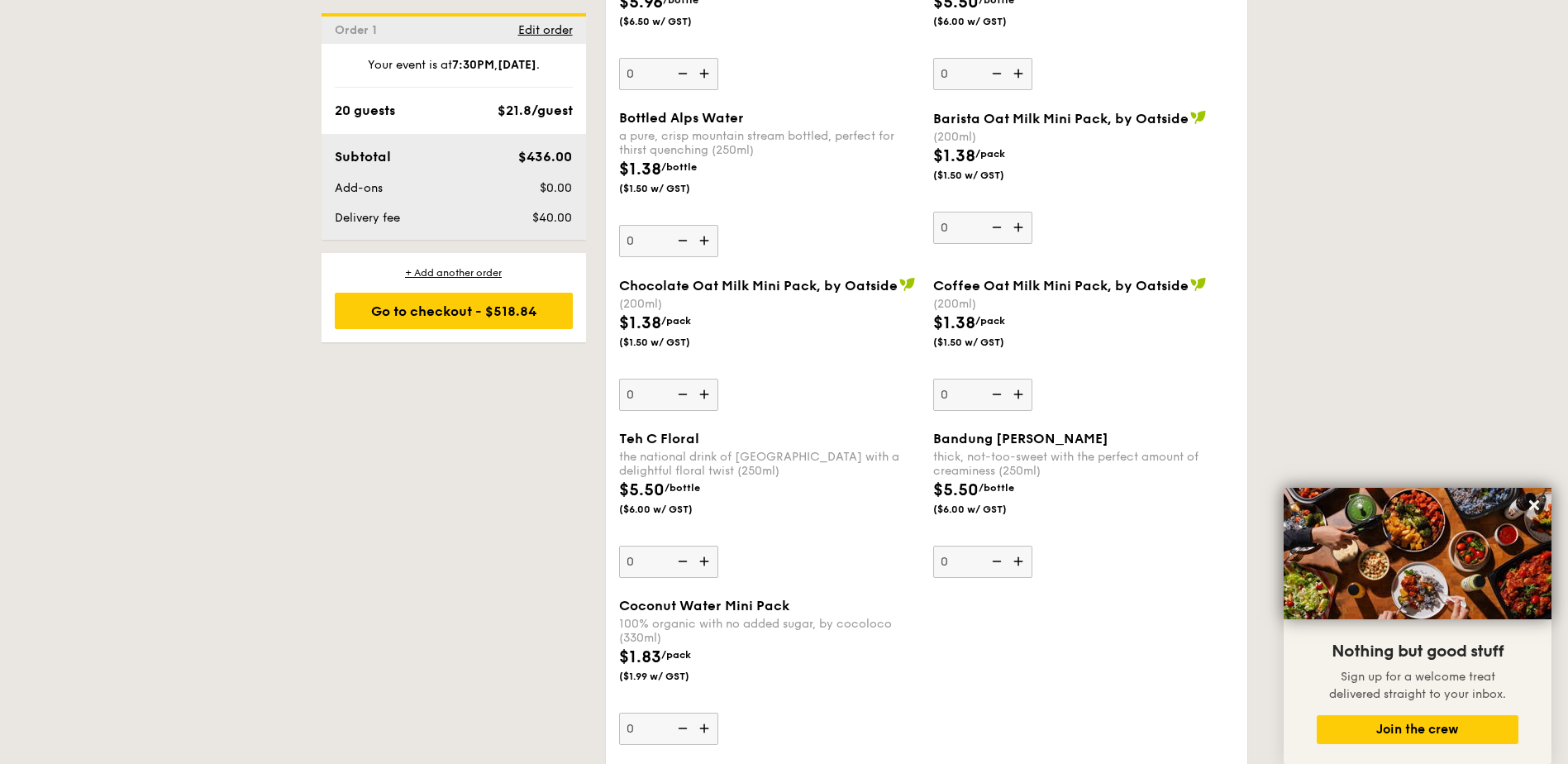
scroll to position [4380, 0]
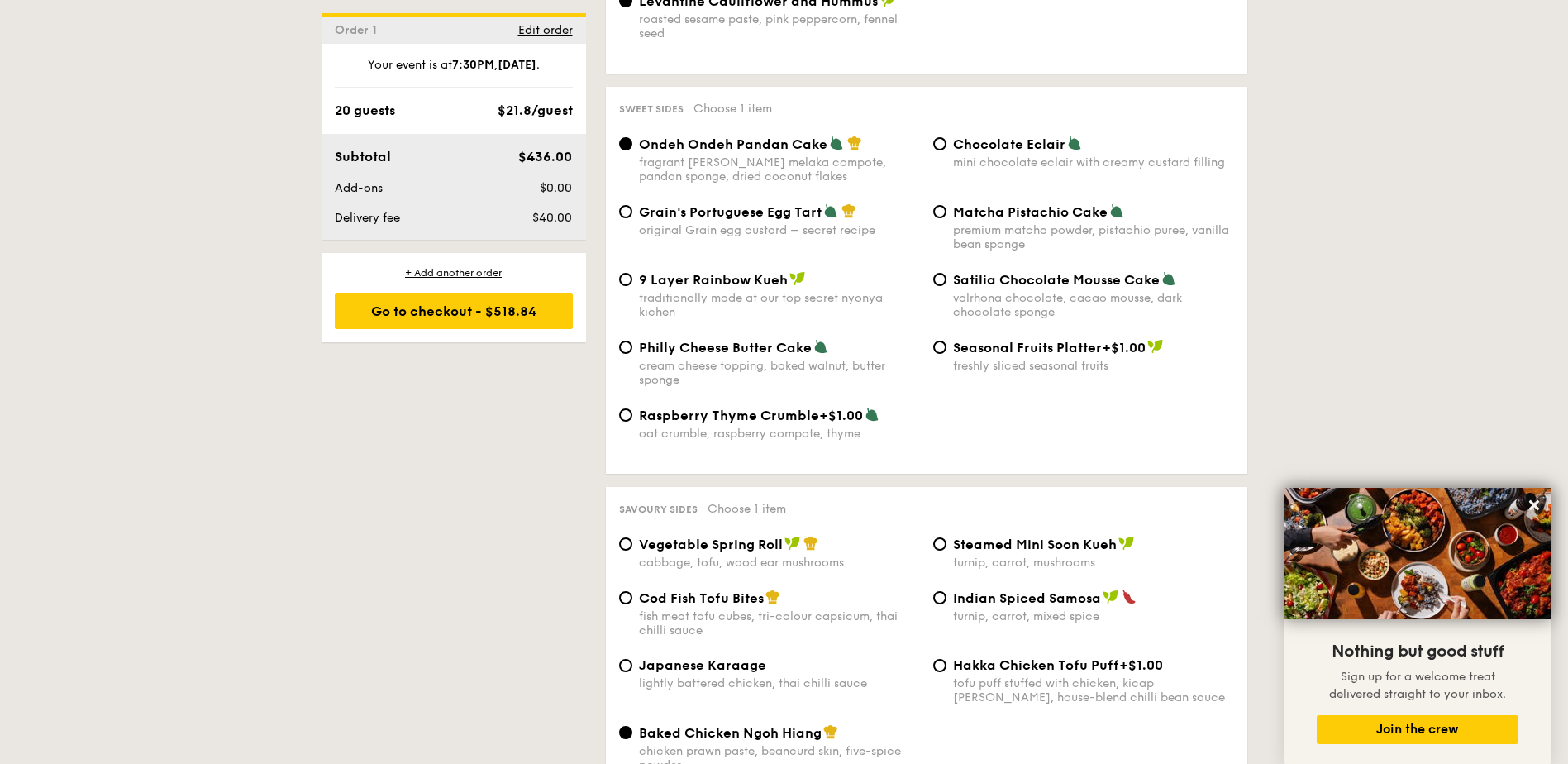
scroll to position [2462, 0]
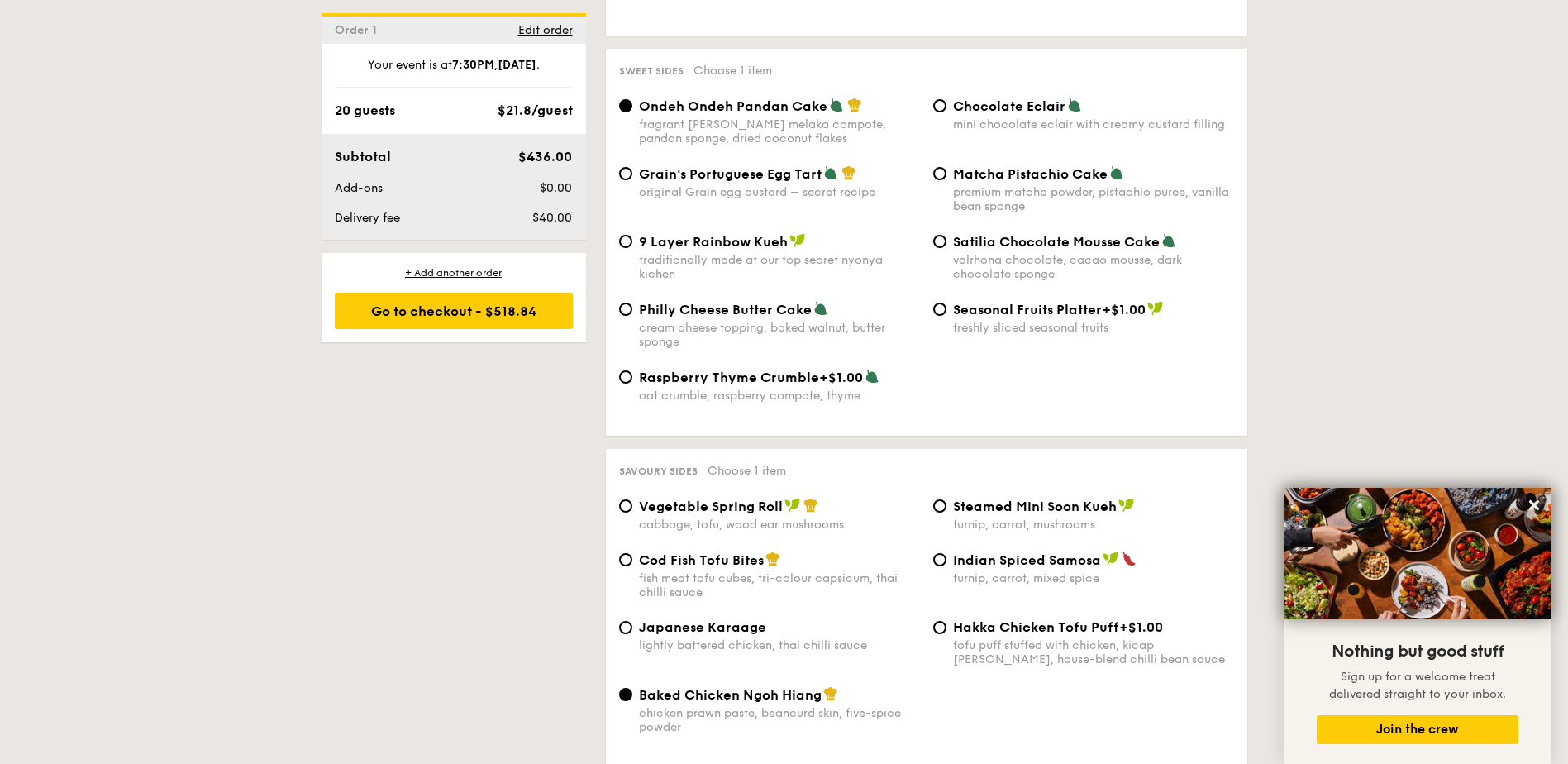
click at [1145, 369] on div "Raspberry Thyme Crumble +$1.00 oat crumble, raspberry compote, thyme" at bounding box center [926, 395] width 628 height 54
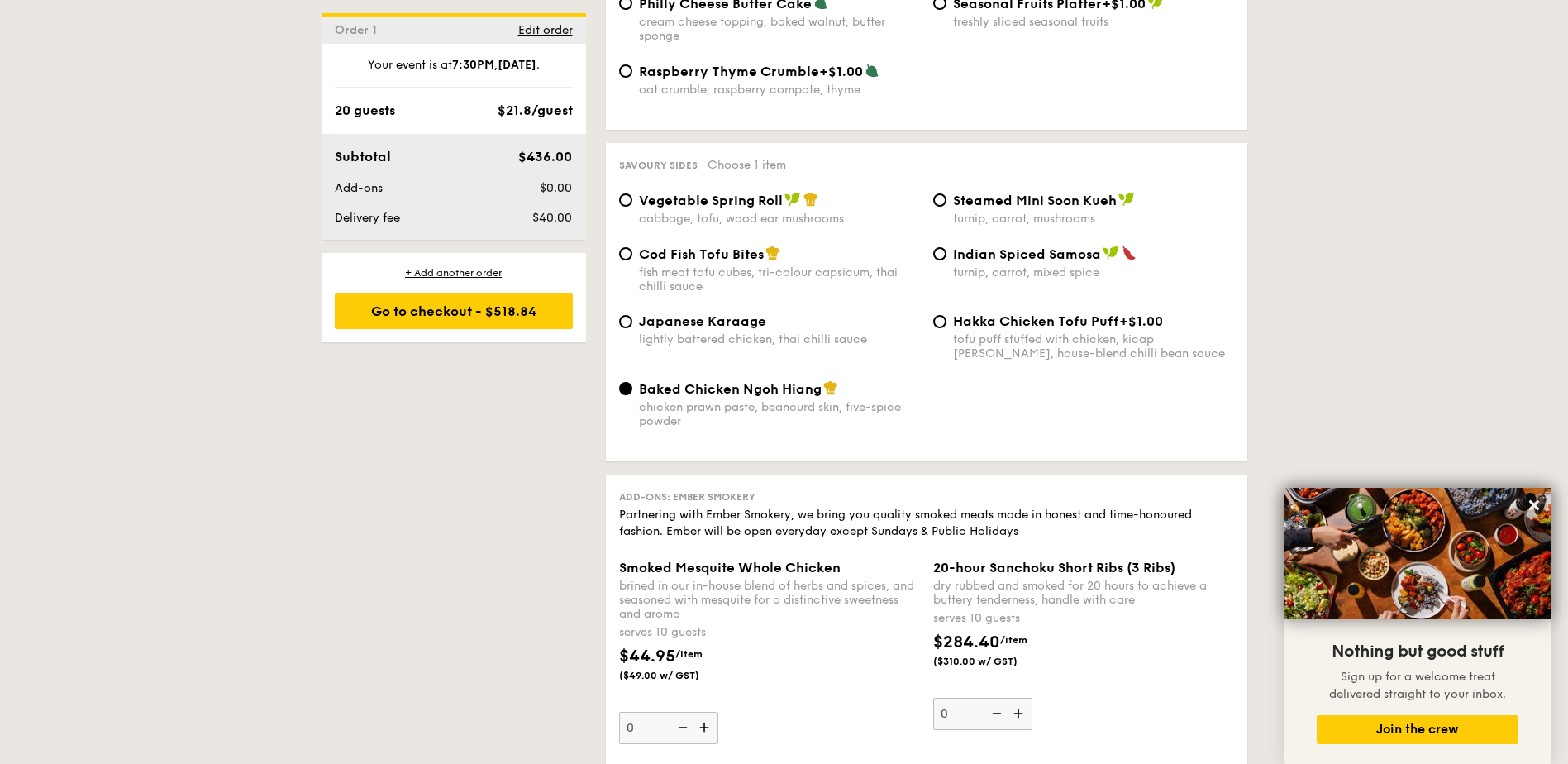
scroll to position [2792, 0]
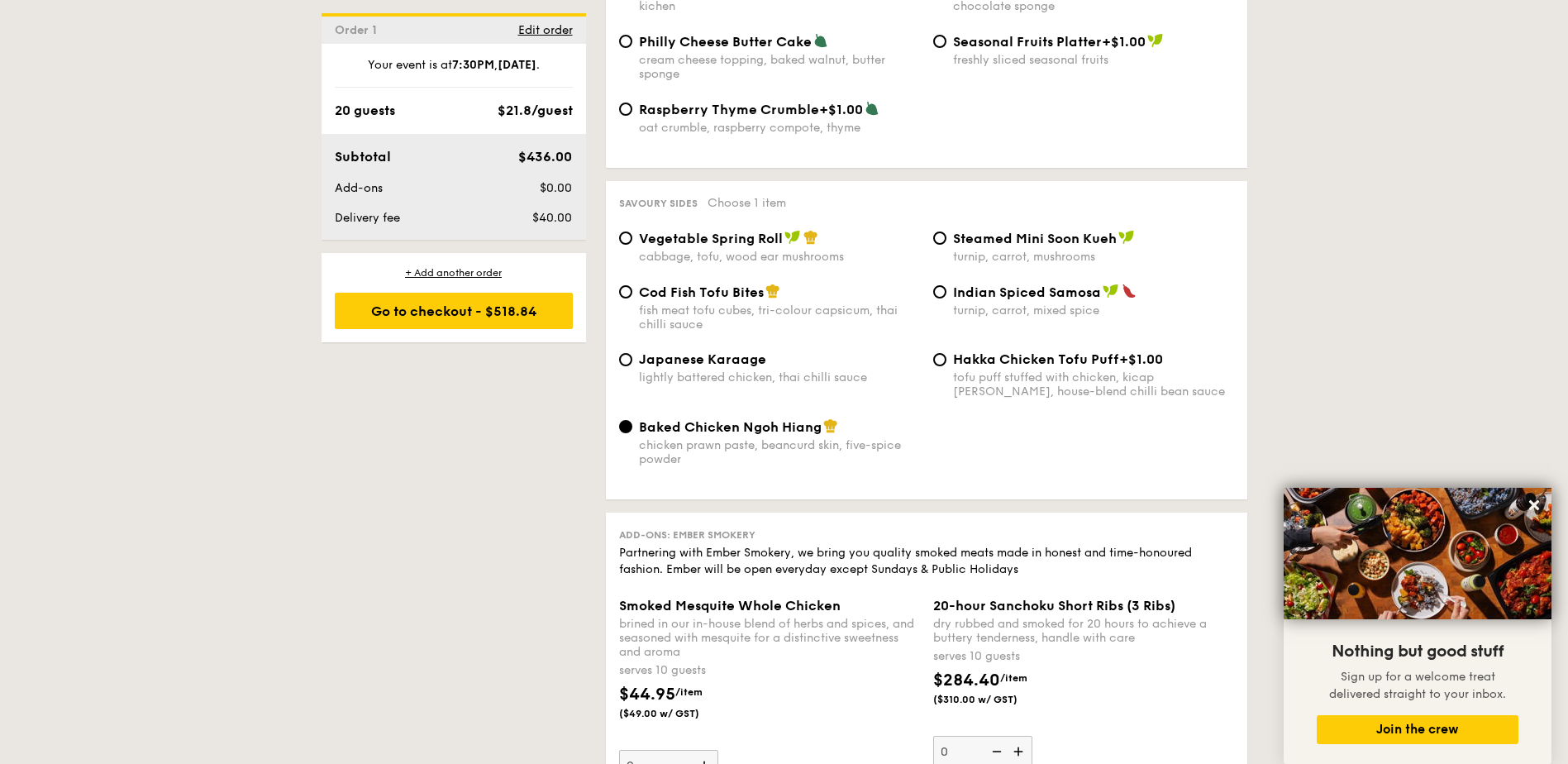
scroll to position [2627, 0]
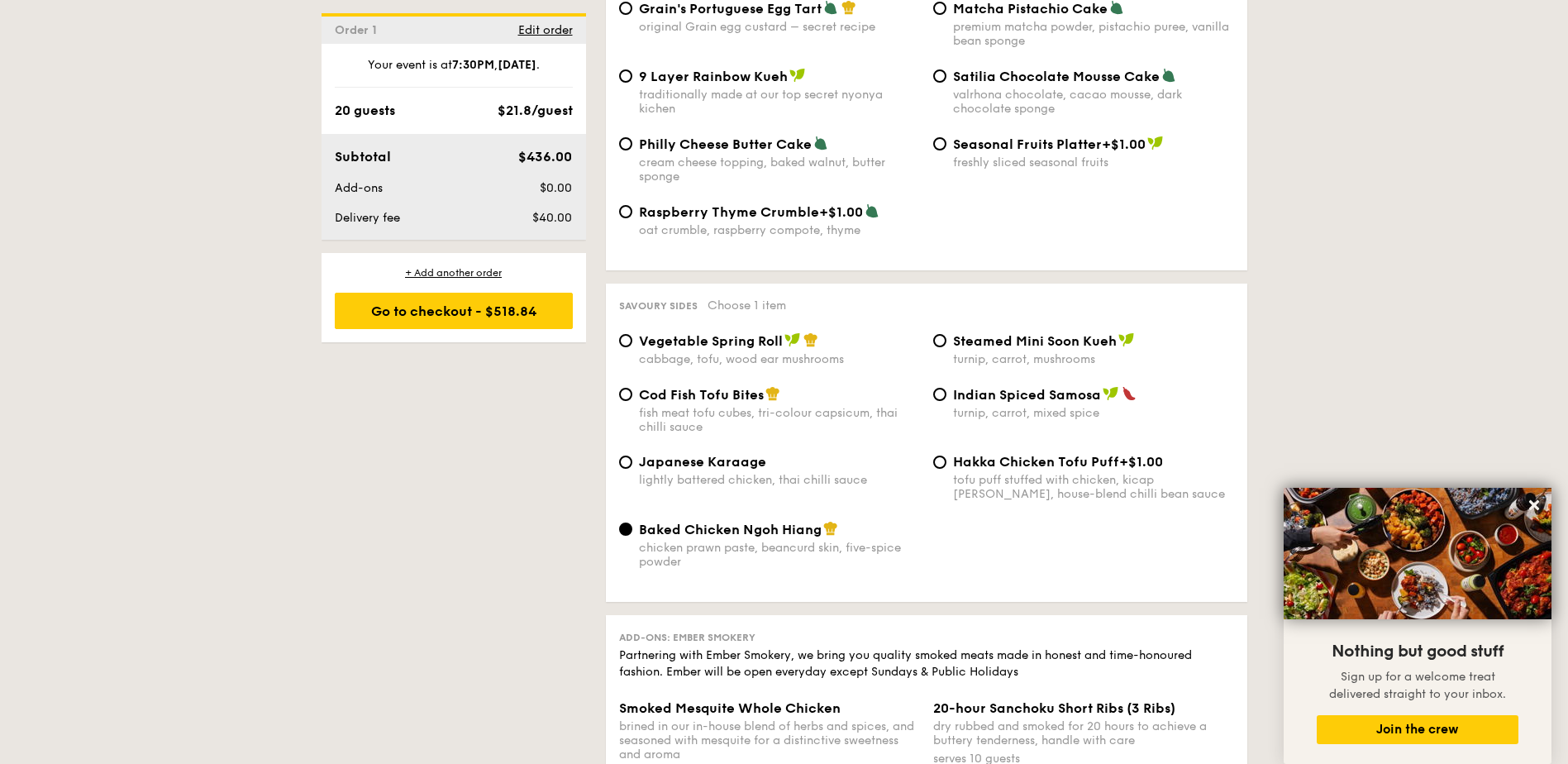
click at [285, 545] on div "1 - Select menu 2 - Select items 3 - Check out Order 1 [DATE] Pick up from [STR…" at bounding box center [784, 132] width 1568 height 4797
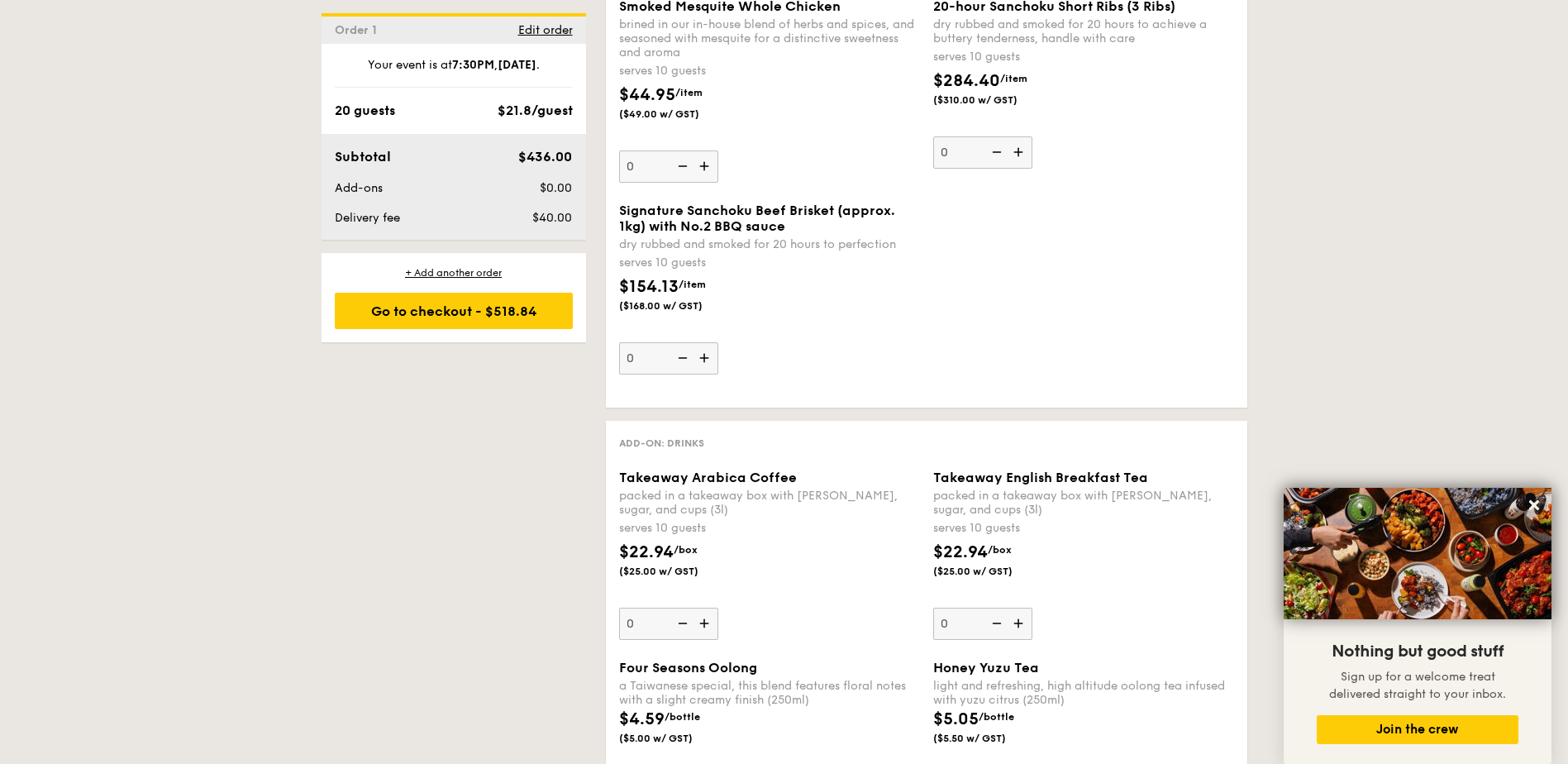
scroll to position [3453, 0]
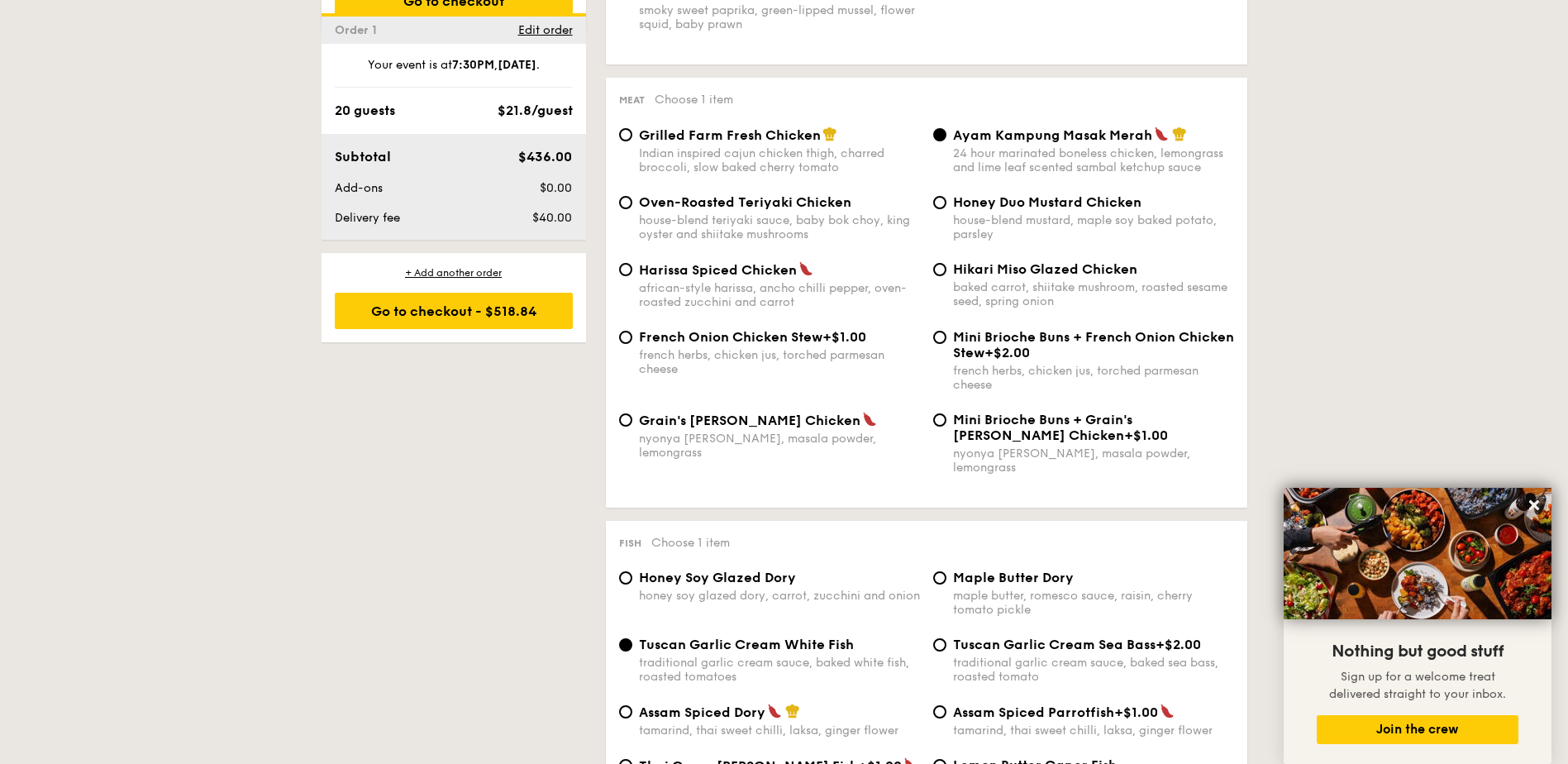
scroll to position [974, 0]
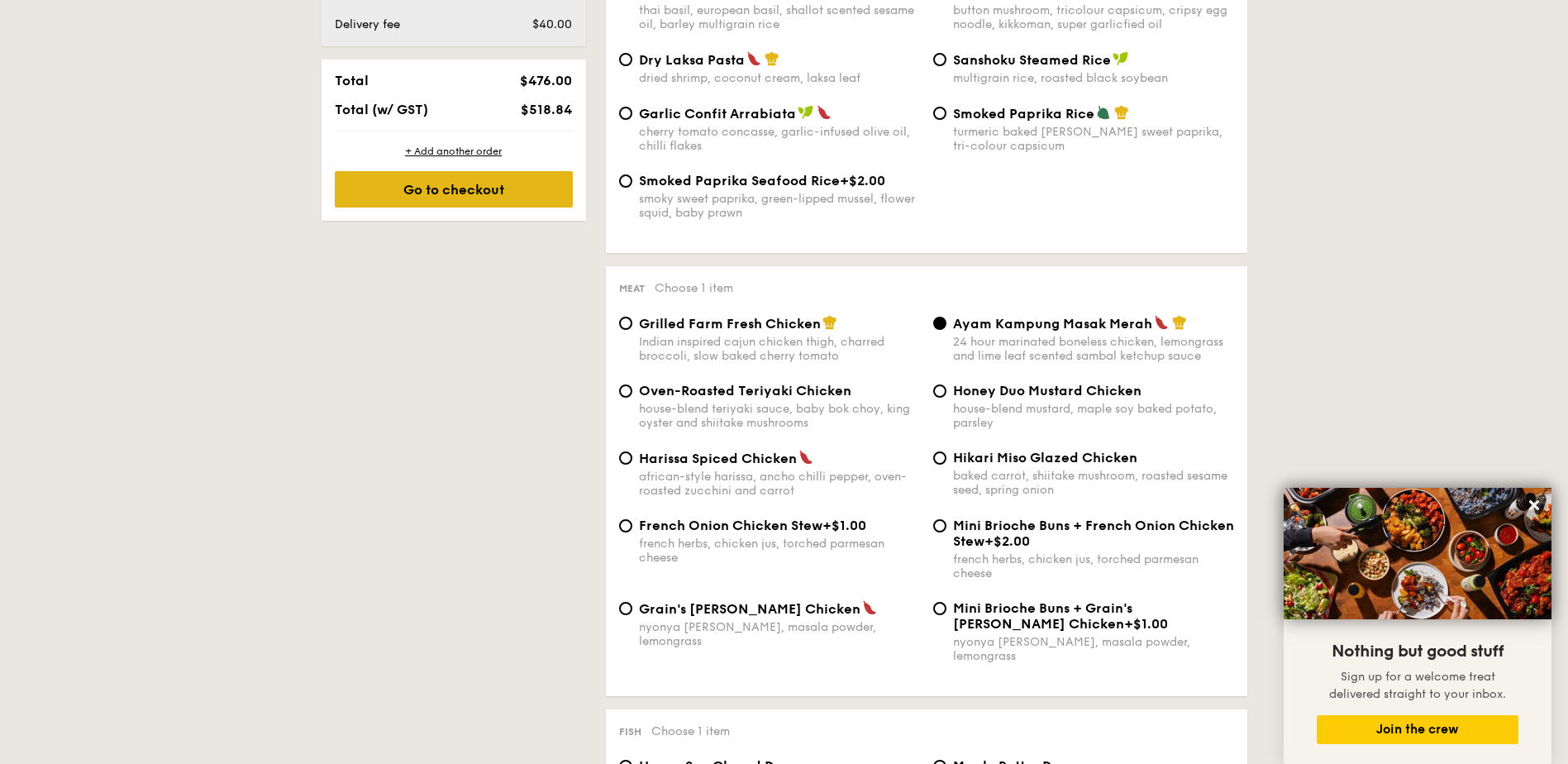
click at [420, 187] on div "Go to checkout" at bounding box center [453, 189] width 238 height 36
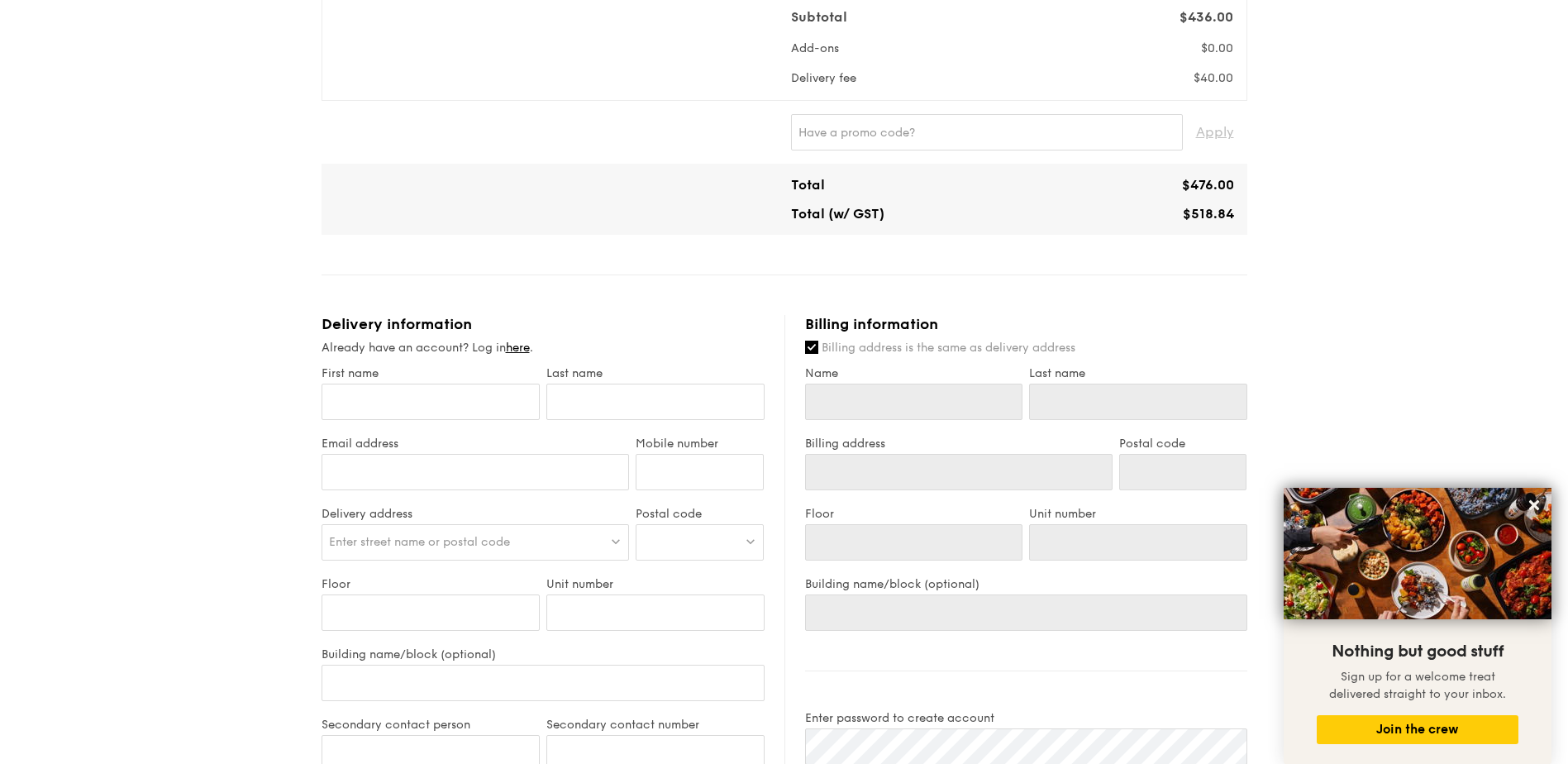
scroll to position [578, 0]
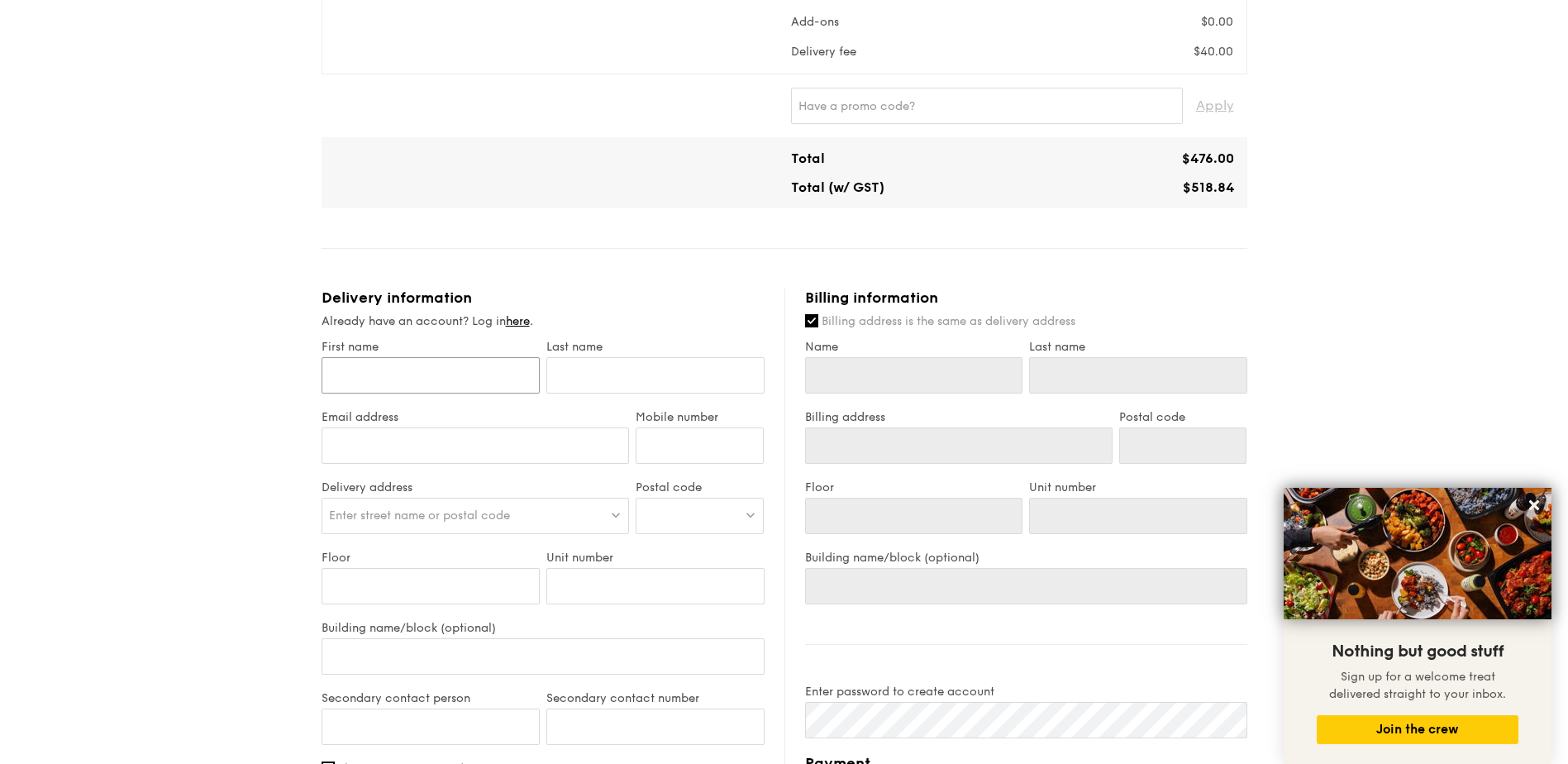
click at [454, 382] on input "First name" at bounding box center [431, 375] width 219 height 36
